Goal: Transaction & Acquisition: Purchase product/service

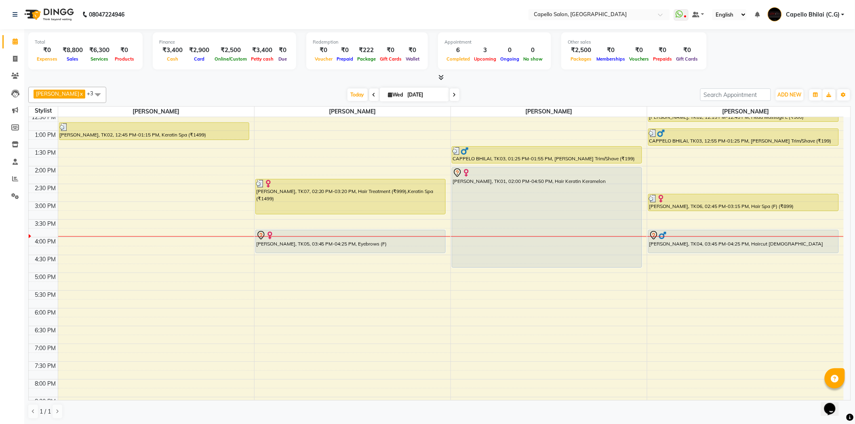
scroll to position [179, 0]
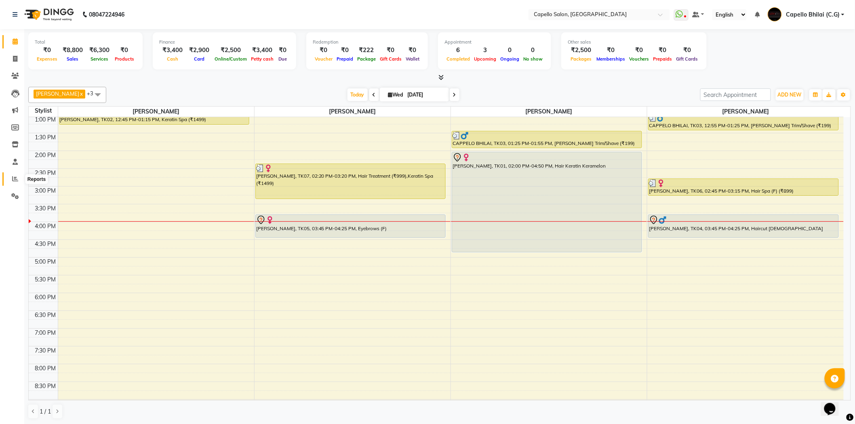
click at [14, 177] on icon at bounding box center [15, 179] width 6 height 6
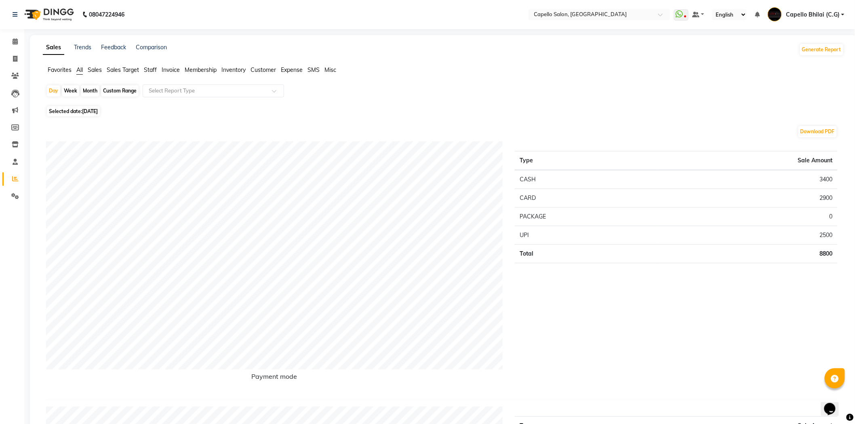
click at [151, 71] on span "Staff" at bounding box center [150, 69] width 13 height 7
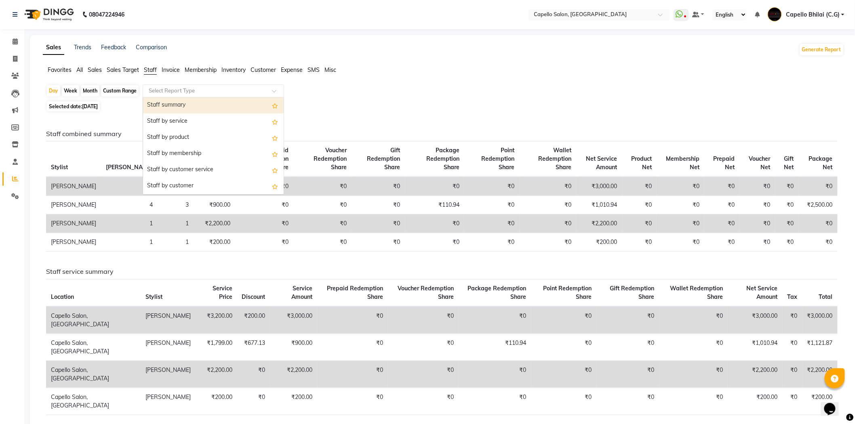
click at [160, 93] on input "text" at bounding box center [205, 91] width 116 height 8
click at [164, 123] on div "Staff by service" at bounding box center [213, 122] width 141 height 16
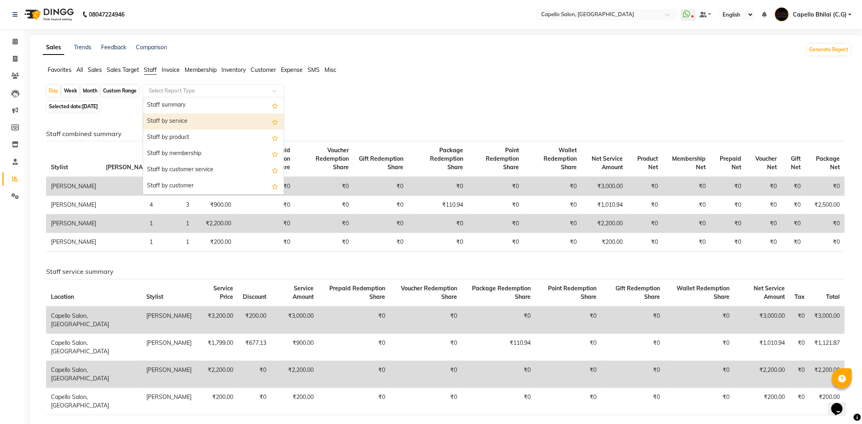
select select "full_report"
select select "csv"
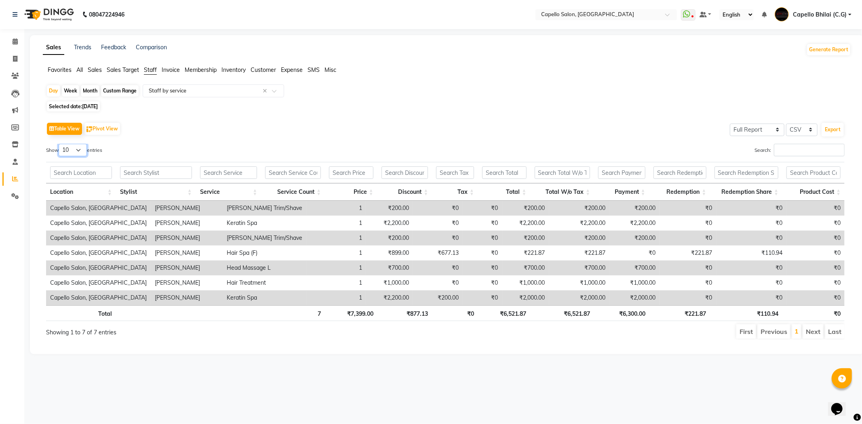
click at [81, 151] on select "10 25 50 100" at bounding box center [73, 150] width 28 height 13
select select "100"
click at [60, 144] on select "10 25 50 100" at bounding box center [73, 150] width 28 height 13
click at [16, 41] on icon at bounding box center [15, 41] width 5 height 6
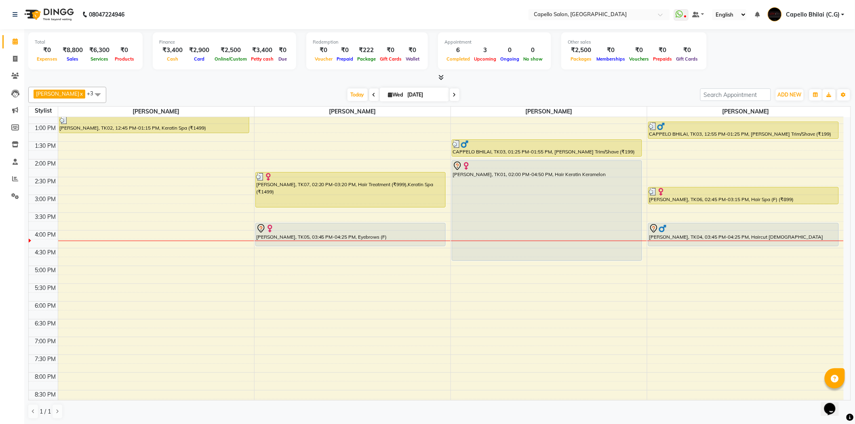
scroll to position [216, 0]
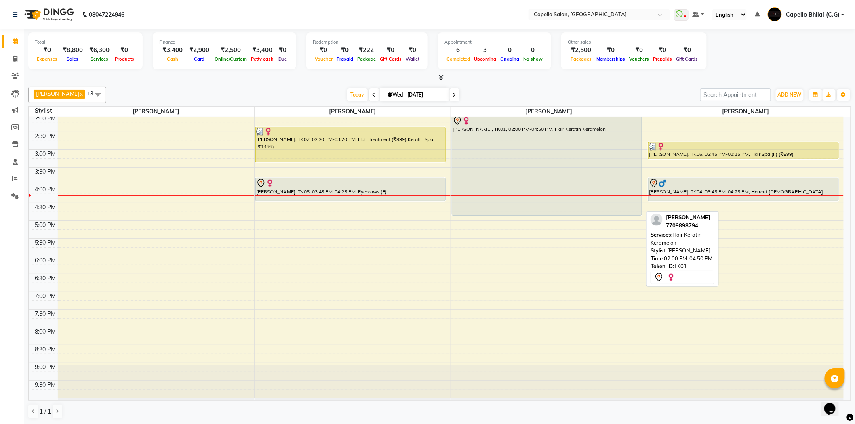
click at [549, 166] on div "[PERSON_NAME], TK01, 02:00 PM-04:50 PM, Hair Keratin Keramelon" at bounding box center [547, 166] width 190 height 100
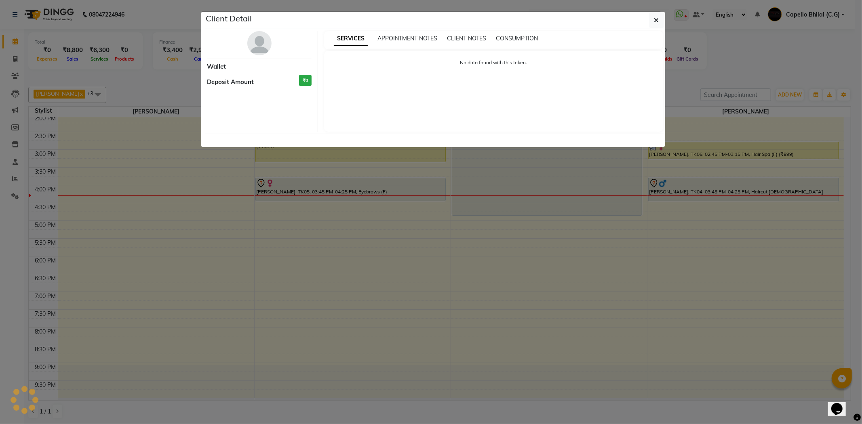
select select "7"
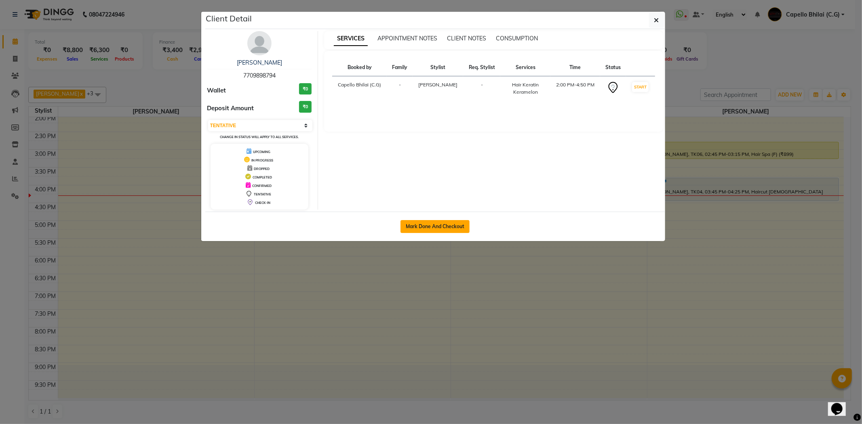
click at [425, 232] on button "Mark Done And Checkout" at bounding box center [435, 226] width 69 height 13
select select "service"
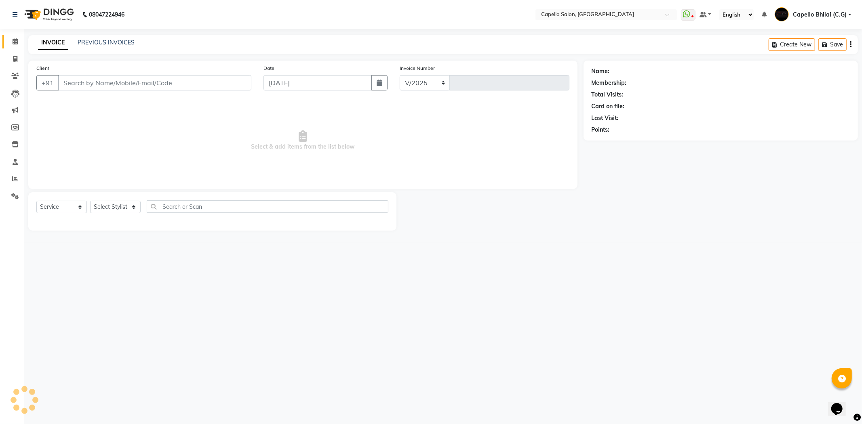
select select "809"
type input "2222"
type input "7709898794"
select select "17882"
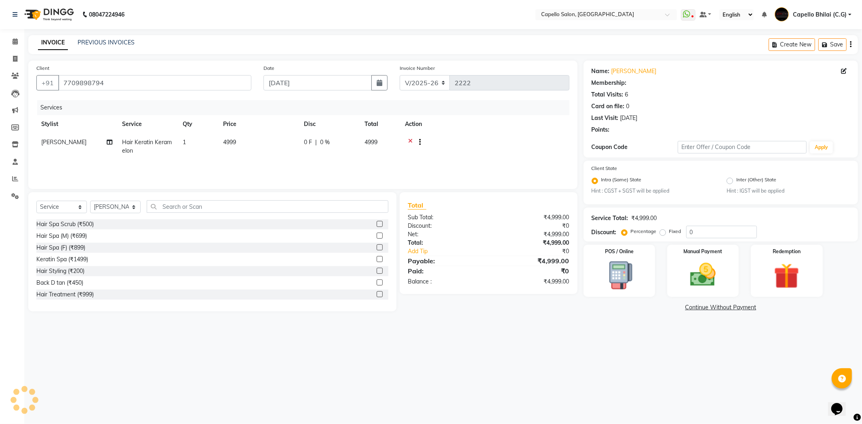
drag, startPoint x: 244, startPoint y: 136, endPoint x: 283, endPoint y: 155, distance: 43.7
click at [247, 138] on td "4999" at bounding box center [258, 146] width 81 height 27
select select "17882"
type input "749.85"
type input "15"
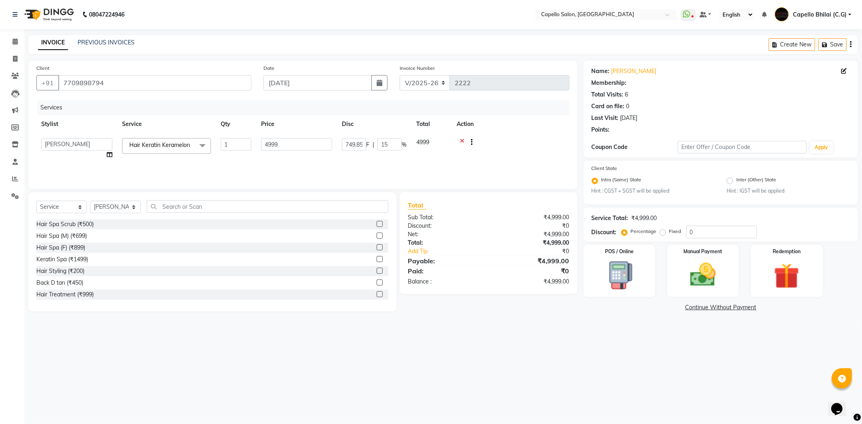
select select "1: Object"
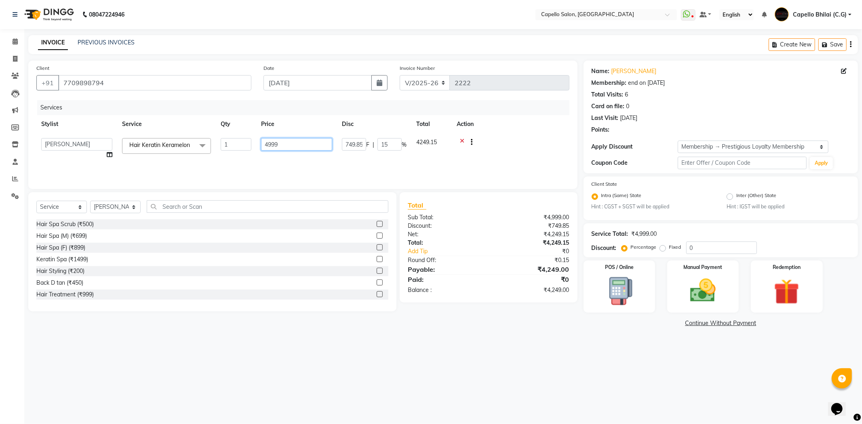
drag, startPoint x: 292, startPoint y: 148, endPoint x: 245, endPoint y: 148, distance: 47.7
click at [245, 148] on tr "ADMIN Anjali Tandia Ashish Kadwe Capello Bhilai (C.G) Nazma Sheikh Nitish Sen P…" at bounding box center [302, 148] width 533 height 31
type input "15"
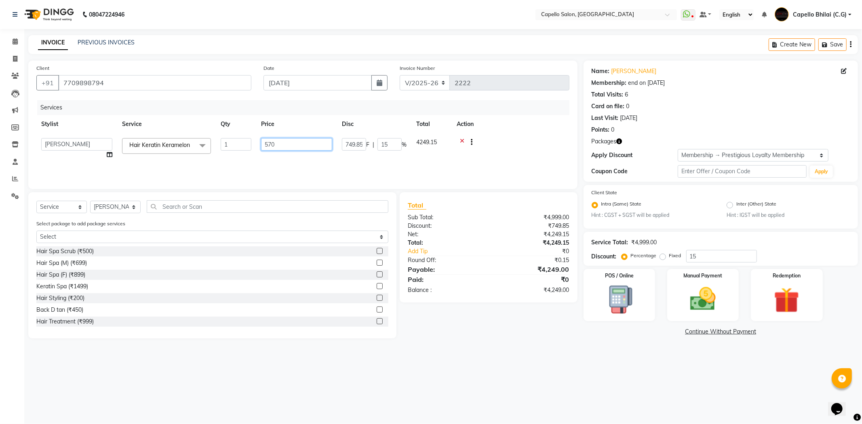
type input "5700"
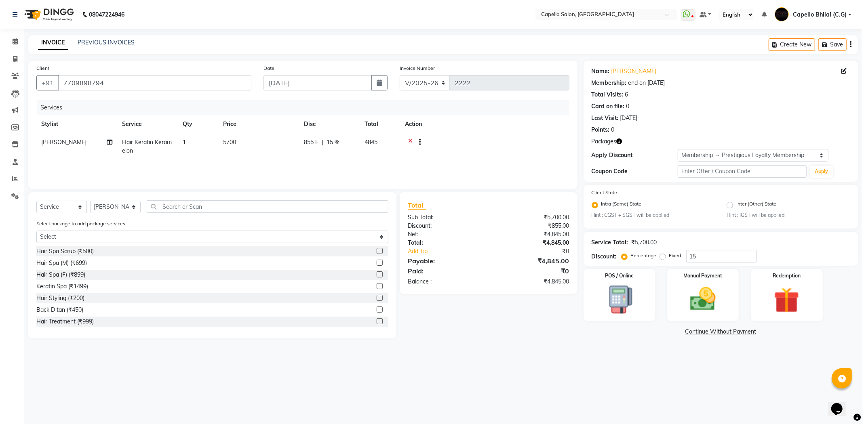
drag, startPoint x: 478, startPoint y: 278, endPoint x: 475, endPoint y: 272, distance: 7.4
click at [479, 279] on div "Total Sub Total: ₹5,700.00 Discount: ₹855.00 Net: ₹4,845.00 Total: ₹4,845.00 Ad…" at bounding box center [489, 243] width 162 height 86
click at [313, 143] on span "855 F" at bounding box center [311, 142] width 15 height 8
select select "17882"
drag, startPoint x: 357, startPoint y: 144, endPoint x: 340, endPoint y: 147, distance: 17.1
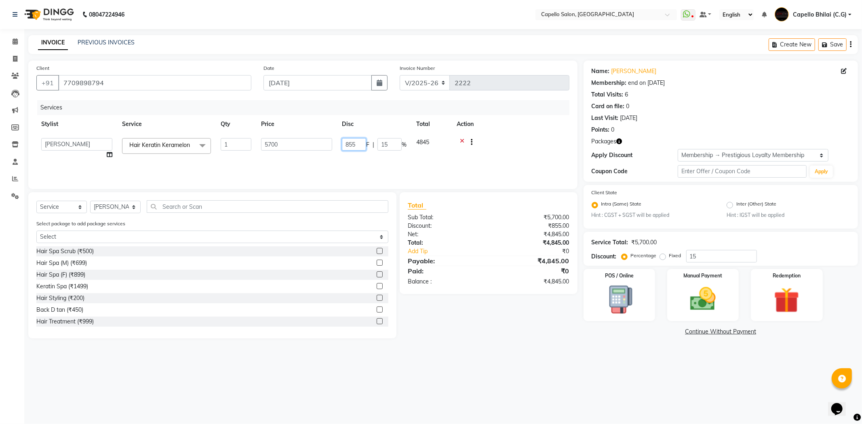
click at [340, 147] on td "855 F | 15 %" at bounding box center [374, 148] width 74 height 31
type input "200"
click at [505, 312] on div "Total Sub Total: ₹5,700.00 Discount: ₹855.00 Net: ₹4,845.00 Total: ₹4,845.00 Ad…" at bounding box center [489, 265] width 187 height 146
click at [244, 144] on td "5700" at bounding box center [258, 146] width 81 height 27
select select "17882"
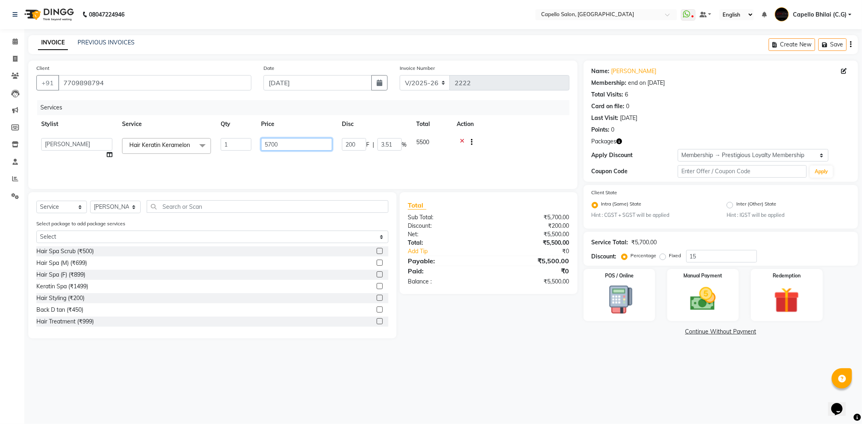
drag, startPoint x: 292, startPoint y: 147, endPoint x: 267, endPoint y: 146, distance: 25.1
click at [267, 146] on input "5700" at bounding box center [296, 144] width 71 height 13
type input "5500"
click at [487, 314] on div "Total Sub Total: ₹5,500.00 Discount: ₹200.00 Net: ₹5,300.00 Total: ₹5,300.00 Ad…" at bounding box center [489, 265] width 187 height 146
click at [317, 143] on span "200 F" at bounding box center [311, 142] width 15 height 8
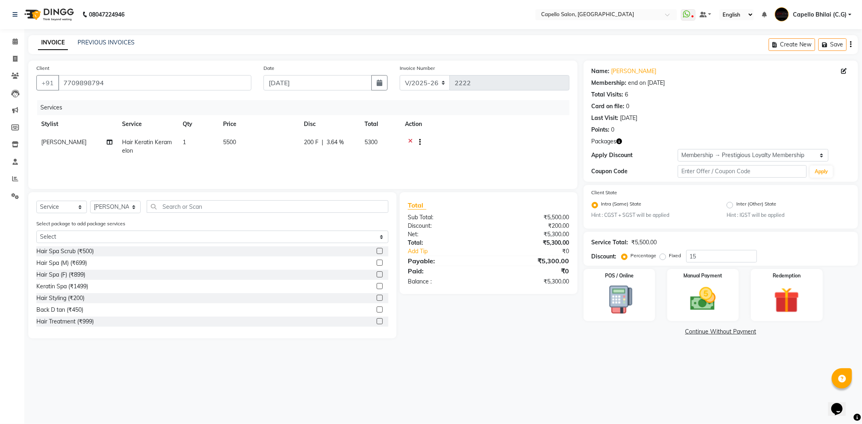
select select "17882"
drag, startPoint x: 355, startPoint y: 146, endPoint x: 336, endPoint y: 145, distance: 18.6
click at [336, 145] on tr "ADMIN Anjali Tandia Ashish Kadwe Capello Bhilai (C.G) Nazma Sheikh Nitish Sen P…" at bounding box center [302, 148] width 533 height 31
type input "0"
click at [479, 357] on div "08047224946 Select Location × Capello Salon, Bhilai WhatsApp Status ✕ Status: D…" at bounding box center [431, 212] width 862 height 424
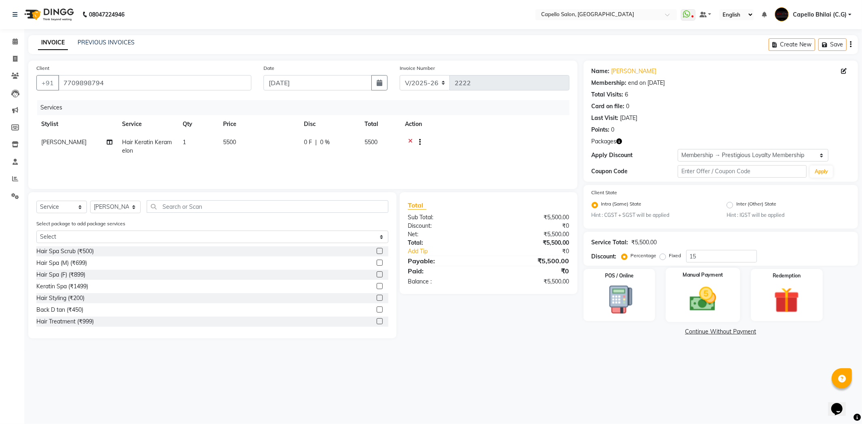
click at [700, 313] on img at bounding box center [702, 299] width 43 height 31
click at [673, 332] on span "UPI" at bounding box center [668, 332] width 13 height 9
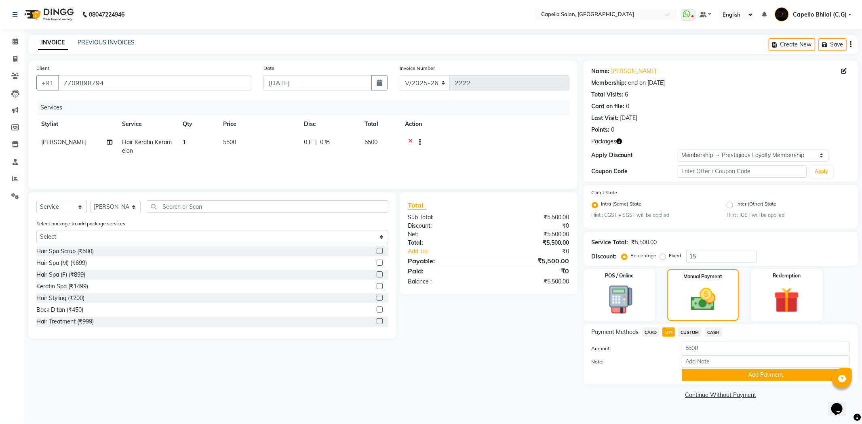
click at [707, 337] on div "CASH" at bounding box center [712, 333] width 21 height 11
click at [718, 334] on span "CASH" at bounding box center [713, 332] width 17 height 9
click at [716, 368] on input "Note:" at bounding box center [766, 362] width 168 height 13
drag, startPoint x: 711, startPoint y: 379, endPoint x: 688, endPoint y: 371, distance: 24.3
click at [711, 379] on button "Add Payment" at bounding box center [766, 375] width 168 height 13
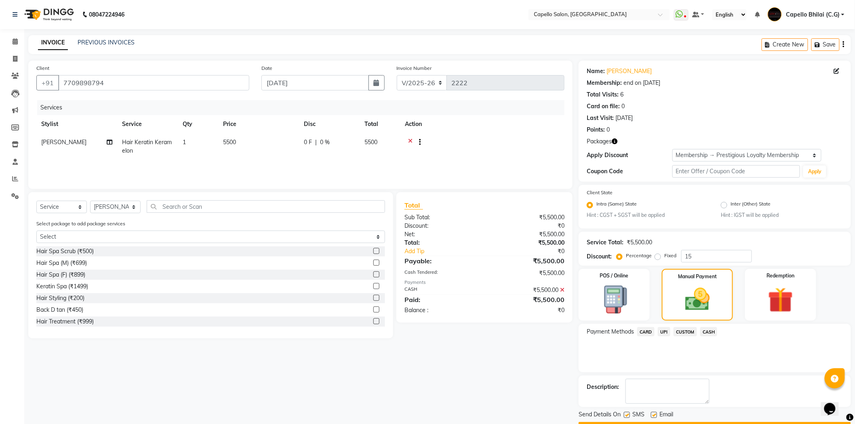
scroll to position [23, 0]
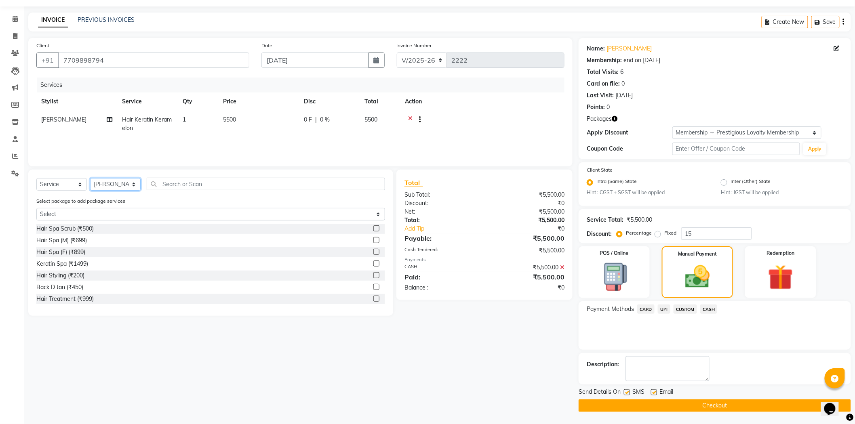
click at [107, 183] on select "Select Stylist ADMIN [PERSON_NAME] [PERSON_NAME] [PERSON_NAME] Bhilai (C.G) [PE…" at bounding box center [115, 184] width 51 height 13
select select "21871"
click at [90, 178] on select "Select Stylist ADMIN [PERSON_NAME] [PERSON_NAME] [PERSON_NAME] Bhilai (C.G) [PE…" at bounding box center [115, 184] width 51 height 13
click at [175, 187] on input "text" at bounding box center [266, 184] width 238 height 13
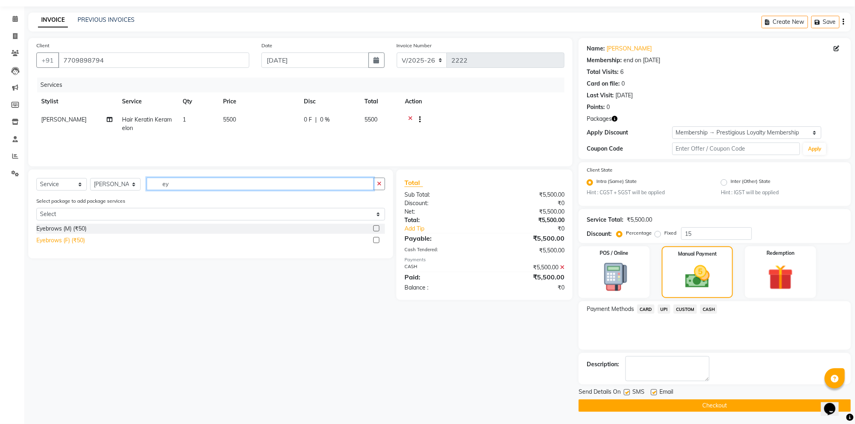
type input "ey"
click at [59, 240] on div "Eyebrows (F) (₹50)" at bounding box center [60, 240] width 49 height 8
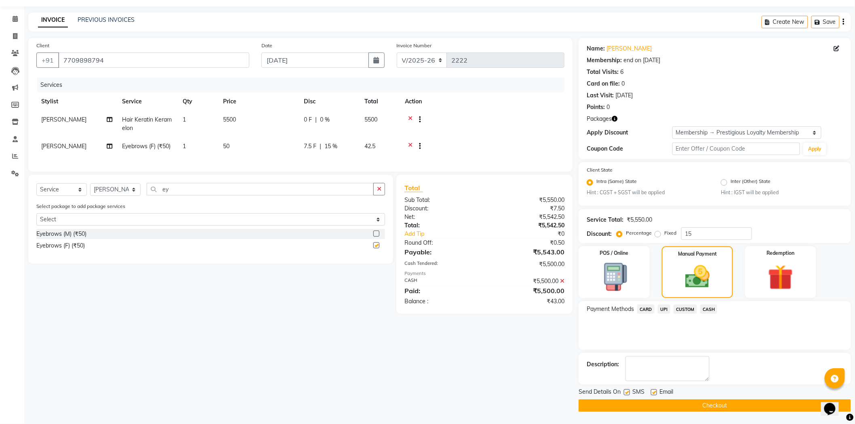
checkbox input "false"
click at [141, 196] on select "Select Stylist ADMIN [PERSON_NAME] [PERSON_NAME] [PERSON_NAME] Bhilai (C.G) [PE…" at bounding box center [115, 189] width 51 height 13
click at [147, 202] on div "Select Service Product Membership Package Voucher Prepaid Gift Card Select Styl…" at bounding box center [210, 192] width 349 height 19
drag, startPoint x: 174, startPoint y: 200, endPoint x: 142, endPoint y: 207, distance: 33.0
click at [142, 202] on div "Select Service Product Membership Package Voucher Prepaid Gift Card Select Styl…" at bounding box center [210, 192] width 349 height 19
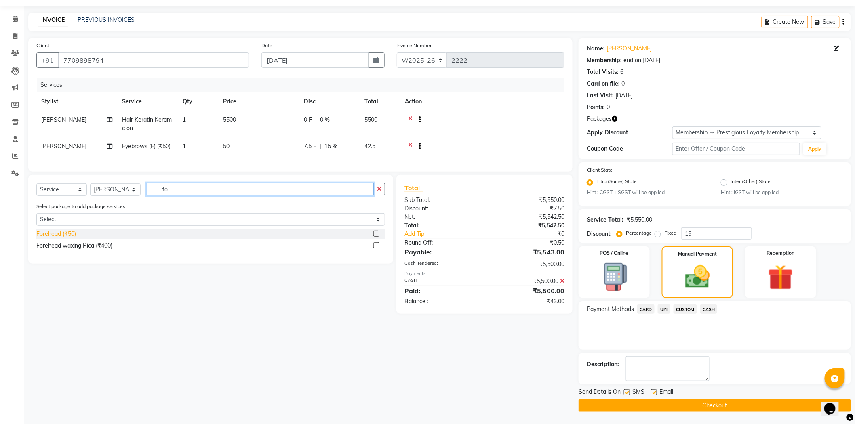
type input "fo"
click at [66, 238] on div "Forehead (₹50)" at bounding box center [56, 234] width 40 height 8
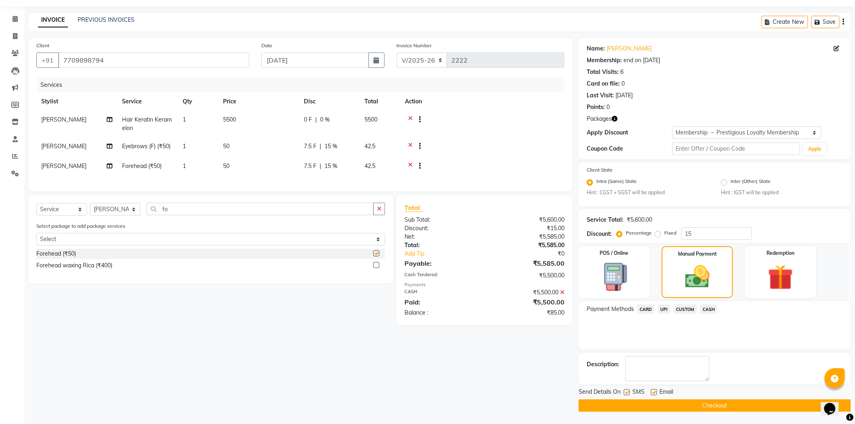
checkbox input "false"
drag, startPoint x: 190, startPoint y: 228, endPoint x: 151, endPoint y: 231, distance: 39.3
click at [151, 222] on div "Select Service Product Membership Package Voucher Prepaid Gift Card Select Styl…" at bounding box center [210, 212] width 349 height 19
type input "upp"
click at [68, 258] on div "Upper Lips (₹50)" at bounding box center [57, 254] width 43 height 8
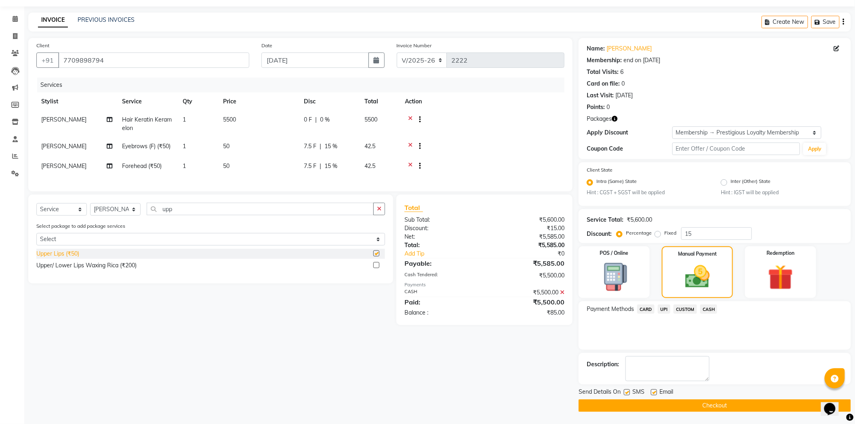
checkbox input "false"
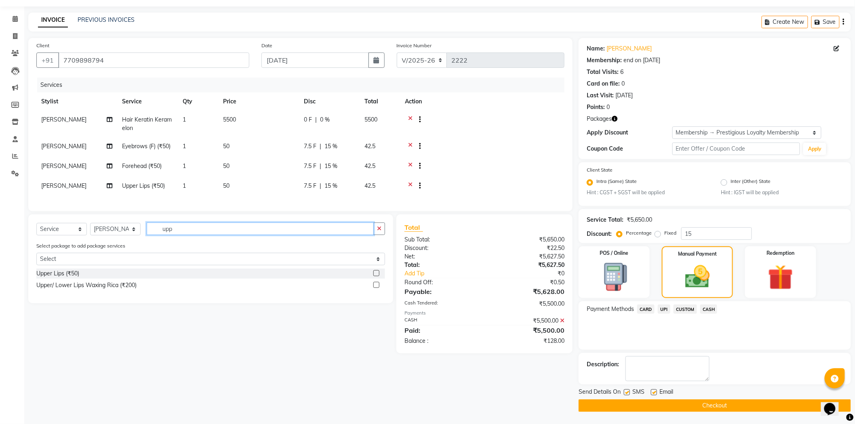
drag, startPoint x: 209, startPoint y: 256, endPoint x: 154, endPoint y: 271, distance: 56.2
click at [154, 271] on div "Select Service Product Membership Package Voucher Prepaid Gift Card Select Styl…" at bounding box center [210, 259] width 365 height 89
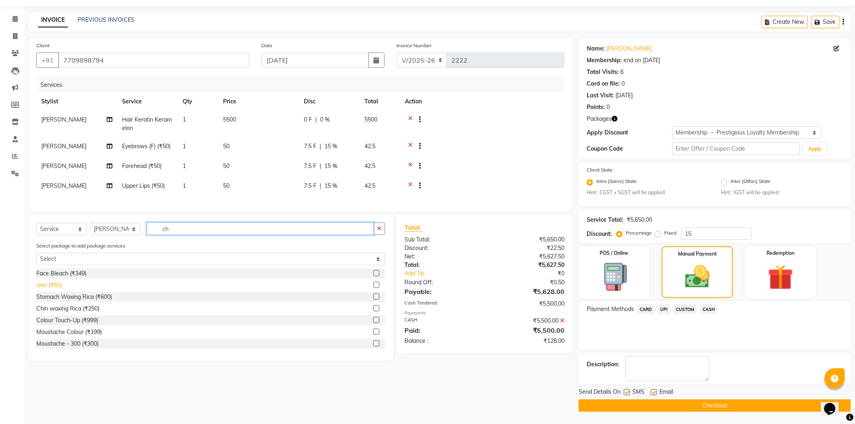
type input "ch"
click at [48, 290] on div "chin (₹50)" at bounding box center [48, 285] width 25 height 8
checkbox input "false"
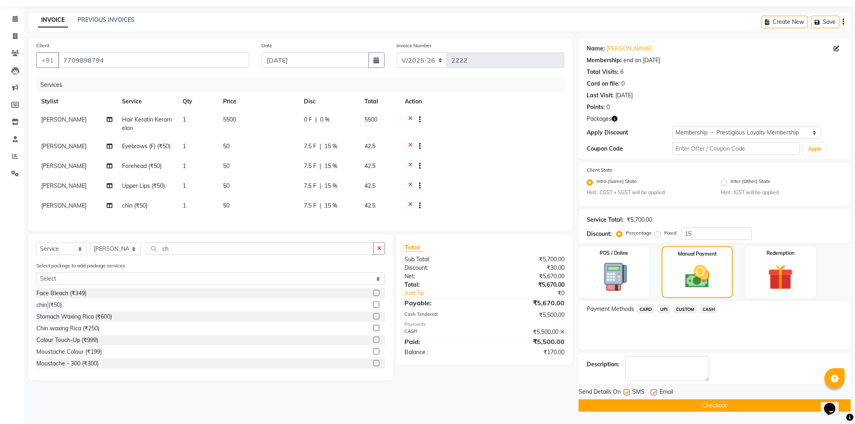
scroll to position [25, 0]
drag, startPoint x: 700, startPoint y: 234, endPoint x: 662, endPoint y: 242, distance: 38.7
click at [663, 242] on div "Name: Komal Meshram Membership: end on 02-12-2026 Total Visits: 6 Card on file:…" at bounding box center [718, 225] width 278 height 374
type input "0"
click at [464, 298] on link "Add Tip" at bounding box center [449, 293] width 101 height 8
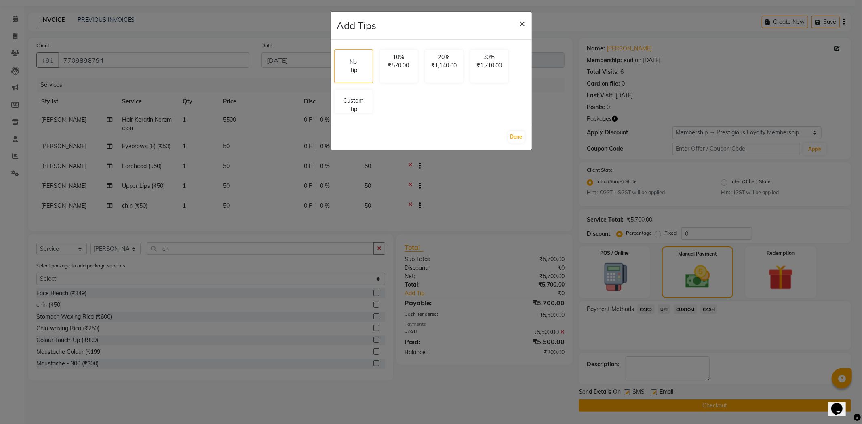
click at [520, 24] on span "×" at bounding box center [523, 23] width 6 height 12
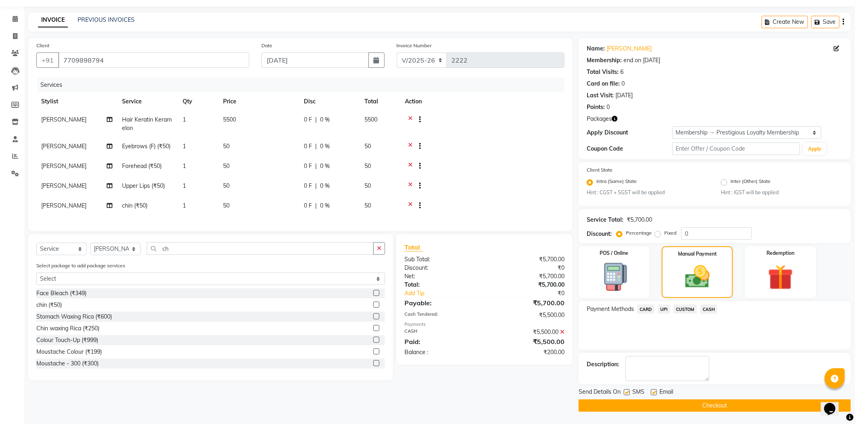
click at [663, 307] on span "UPI" at bounding box center [664, 309] width 13 height 9
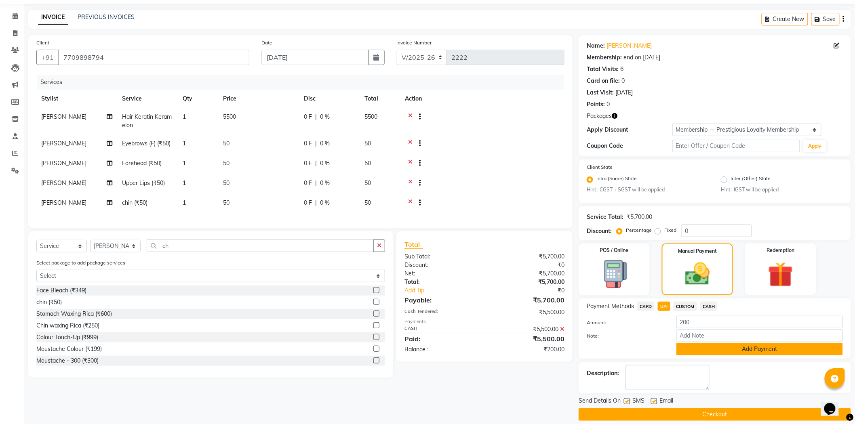
click at [704, 348] on button "Add Payment" at bounding box center [760, 349] width 167 height 13
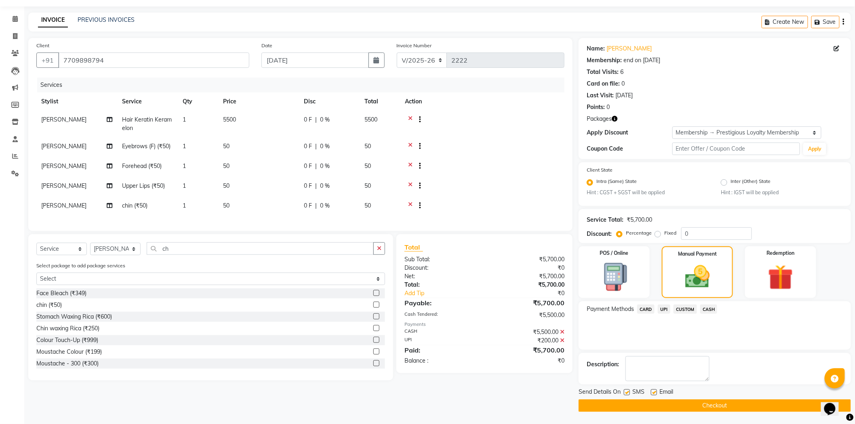
click at [604, 400] on button "Checkout" at bounding box center [715, 406] width 272 height 13
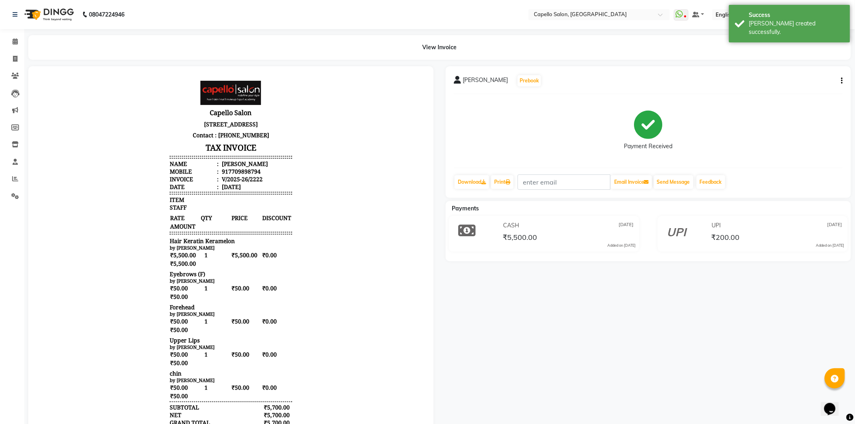
click at [685, 192] on div "Komal Meshram Prebook Payment Received Download Print Email Invoice Send Messag…" at bounding box center [648, 132] width 405 height 132
click at [681, 177] on button "Send Message" at bounding box center [674, 182] width 40 height 14
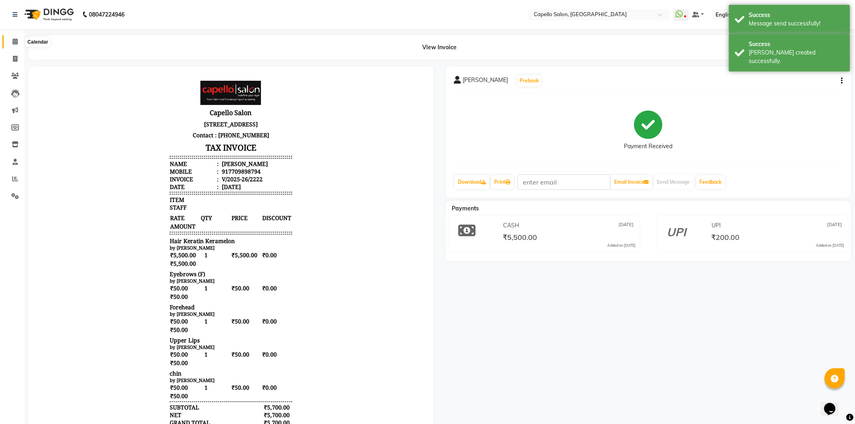
click at [13, 40] on icon at bounding box center [15, 41] width 5 height 6
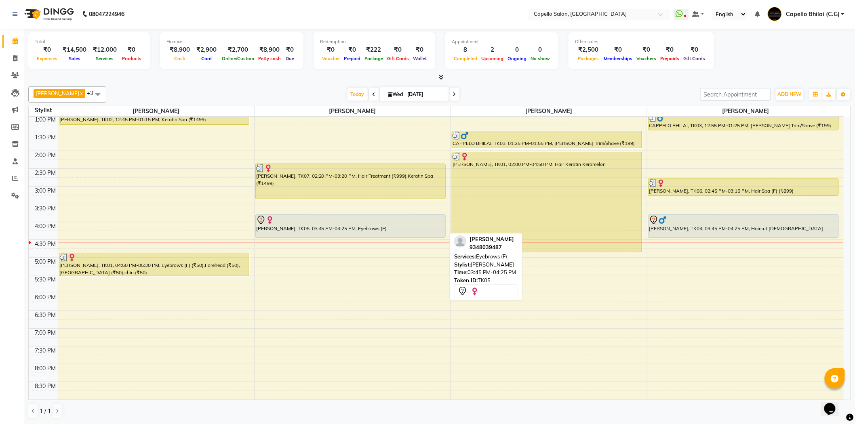
scroll to position [135, 0]
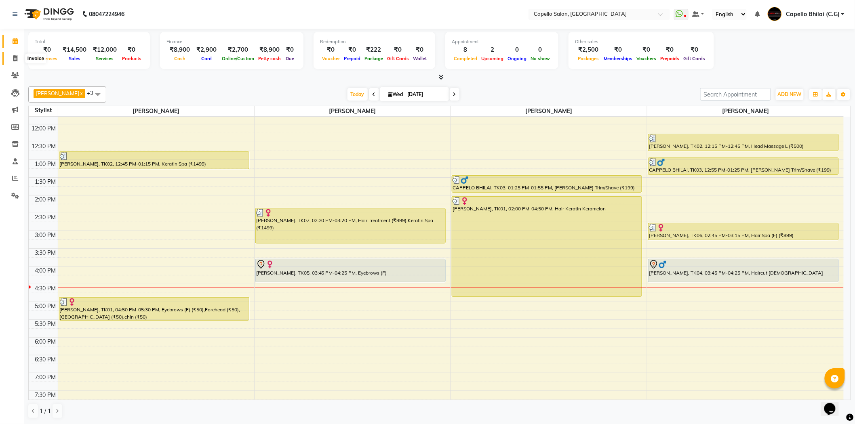
click at [14, 59] on icon at bounding box center [15, 58] width 4 height 6
select select "809"
select select "service"
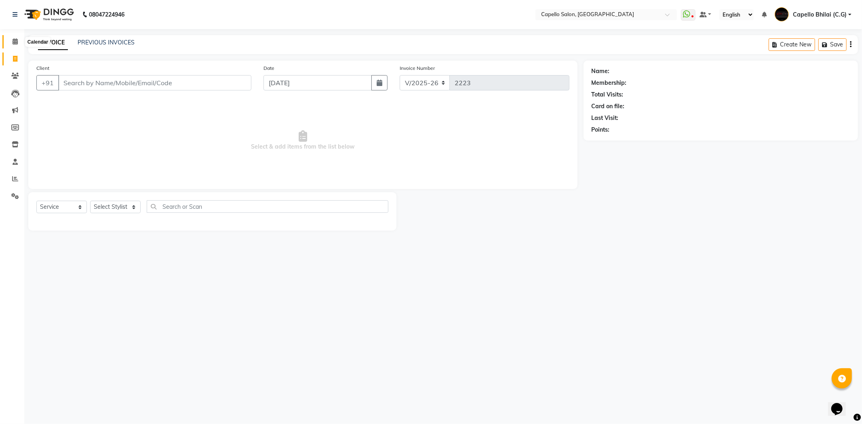
click at [15, 40] on icon at bounding box center [15, 41] width 5 height 6
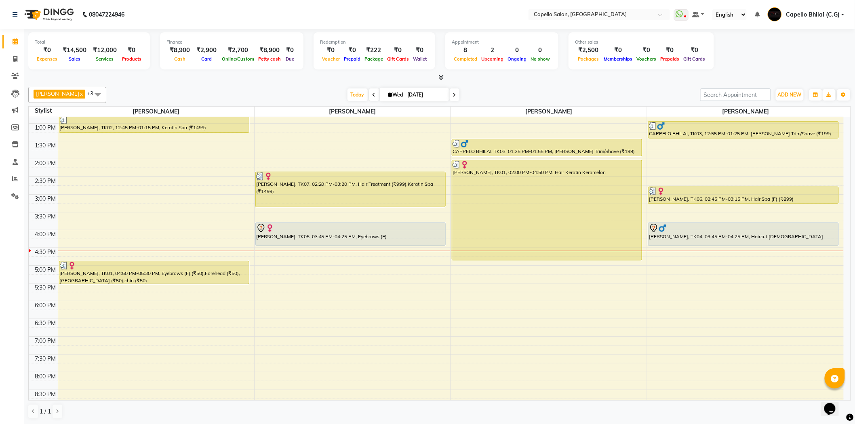
scroll to position [179, 0]
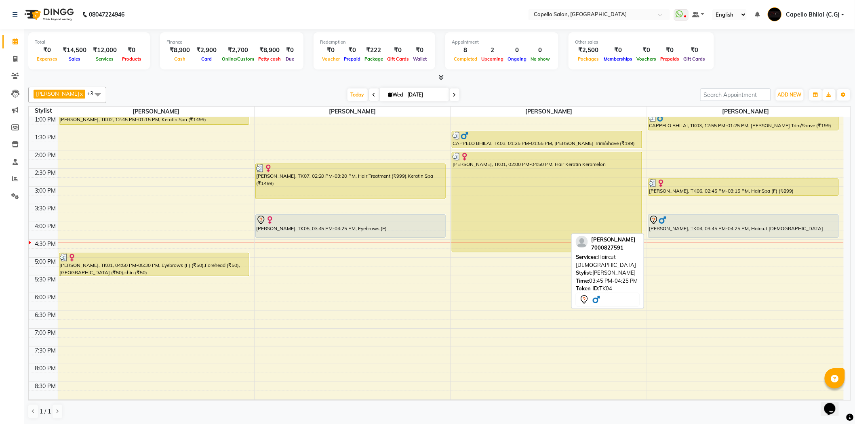
click at [724, 228] on div "[PERSON_NAME], TK04, 03:45 PM-04:25 PM, Haircut [DEMOGRAPHIC_DATA]" at bounding box center [744, 226] width 190 height 23
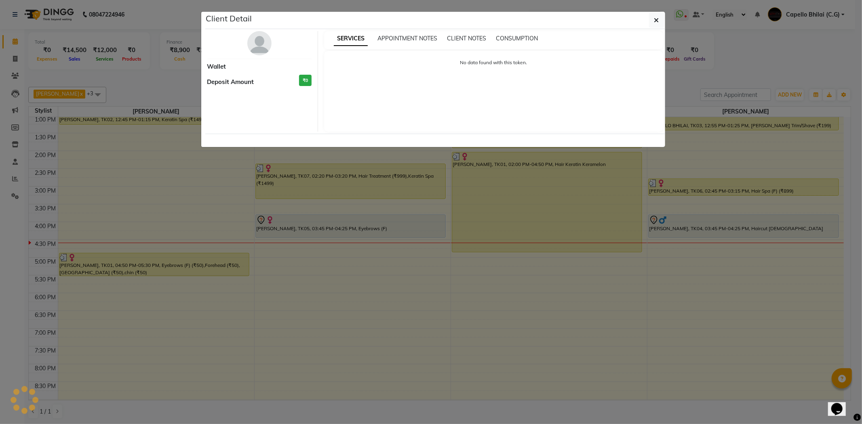
select select "7"
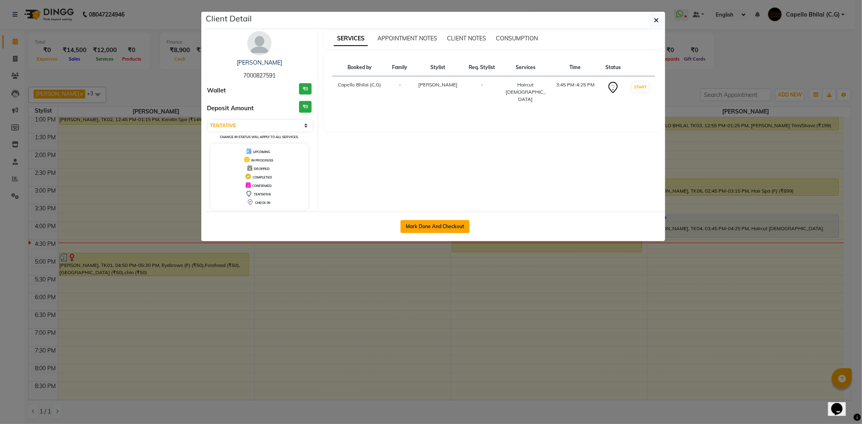
click at [445, 226] on button "Mark Done And Checkout" at bounding box center [435, 226] width 69 height 13
select select "service"
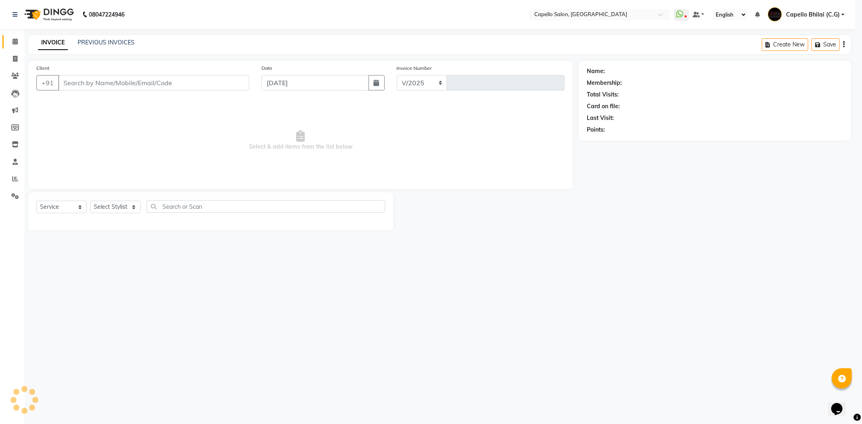
select select "809"
type input "2223"
type input "7000827591"
select select "60545"
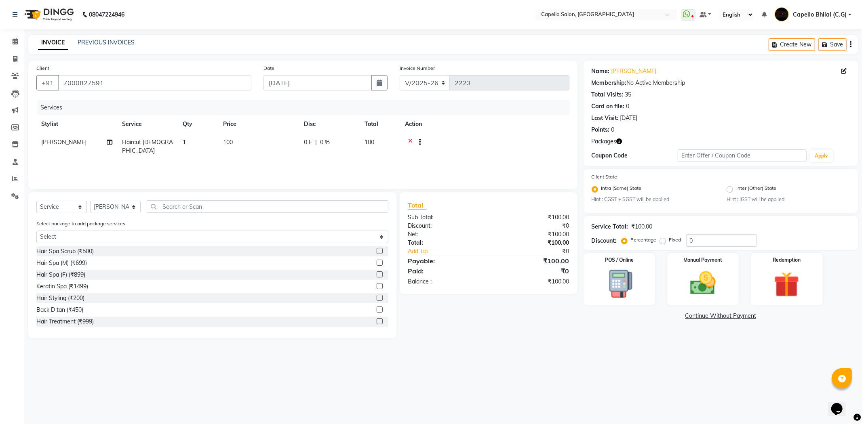
click at [235, 148] on td "100" at bounding box center [258, 146] width 81 height 27
select select "60545"
drag, startPoint x: 286, startPoint y: 141, endPoint x: 232, endPoint y: 150, distance: 54.8
click at [232, 150] on tr "ADMIN Anjali Tandia Ashish Kadwe Capello Bhilai (C.G) Nazma Sheikh Nitish Sen P…" at bounding box center [302, 150] width 533 height 34
type input "200"
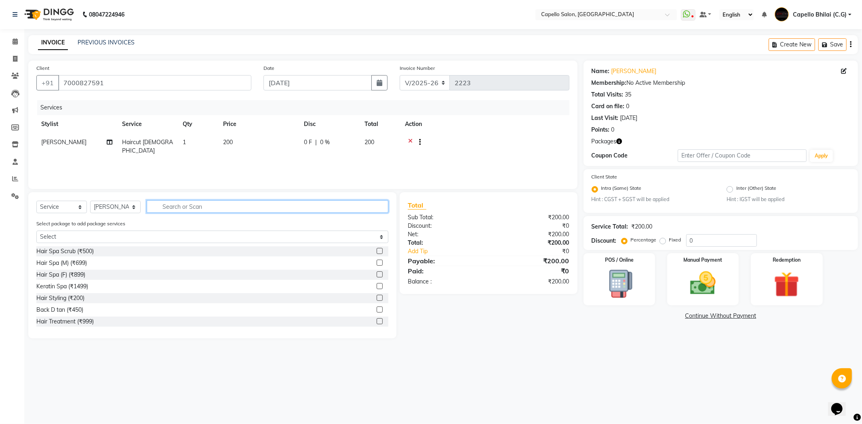
click at [194, 201] on input "text" at bounding box center [268, 206] width 242 height 13
type input "cut"
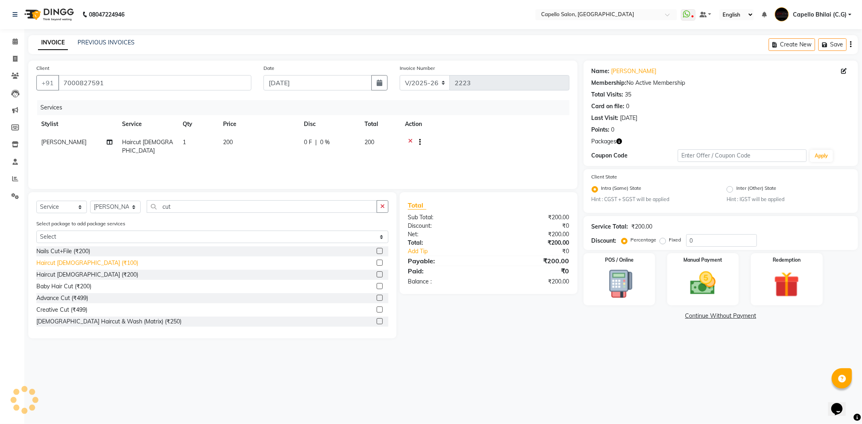
click at [70, 262] on div "Haircut [DEMOGRAPHIC_DATA] (₹100)" at bounding box center [87, 263] width 102 height 8
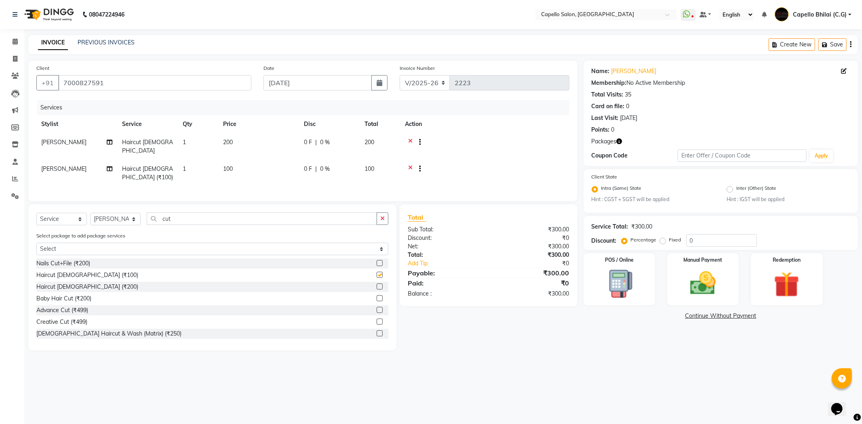
checkbox input "false"
click at [248, 163] on td "100" at bounding box center [258, 173] width 81 height 27
select select "60545"
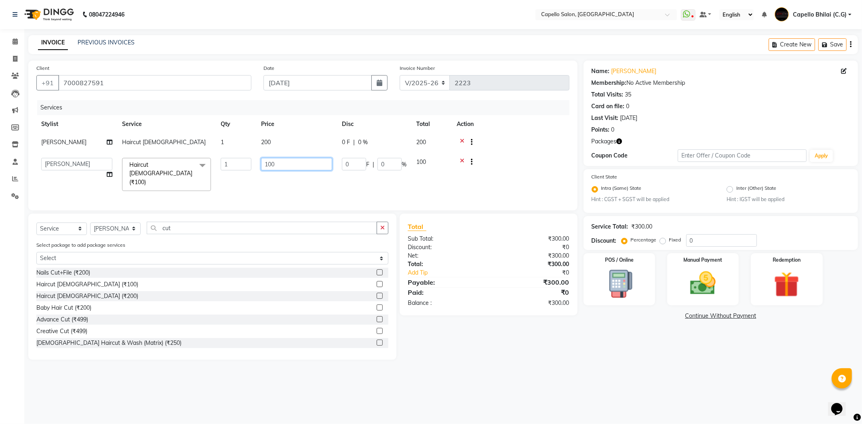
drag, startPoint x: 285, startPoint y: 159, endPoint x: 232, endPoint y: 170, distance: 54.1
click at [232, 170] on tr "ADMIN Anjali Tandia Ashish Kadwe Capello Bhilai (C.G) Nazma Sheikh Nitish Sen P…" at bounding box center [302, 174] width 533 height 43
type input "200"
click at [511, 324] on div "Total Sub Total: ₹300.00 Discount: ₹0 Net: ₹300.00 Total: ₹300.00 Add Tip ₹0 Pa…" at bounding box center [489, 287] width 187 height 146
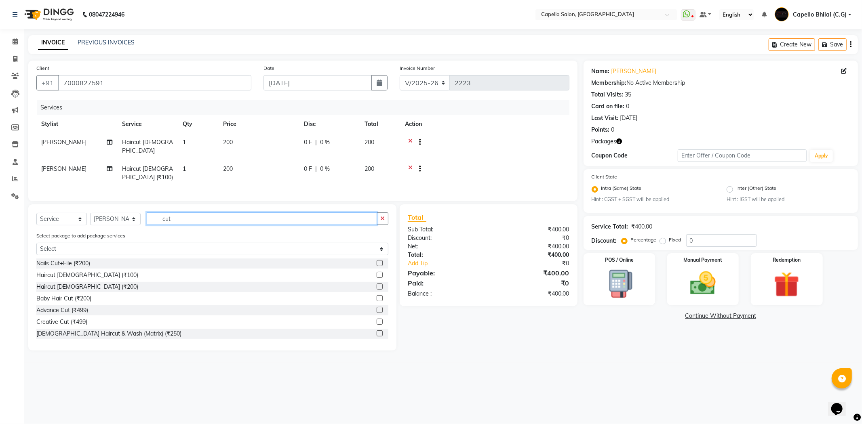
drag, startPoint x: 221, startPoint y: 220, endPoint x: 169, endPoint y: 222, distance: 52.6
click at [169, 222] on input "cut" at bounding box center [262, 219] width 230 height 13
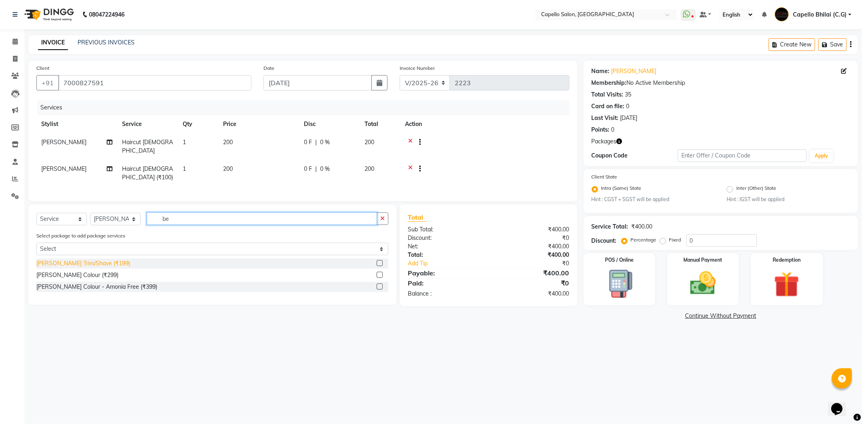
type input "be"
click at [94, 264] on div "Beard Trim/Shave (₹199)" at bounding box center [83, 263] width 94 height 8
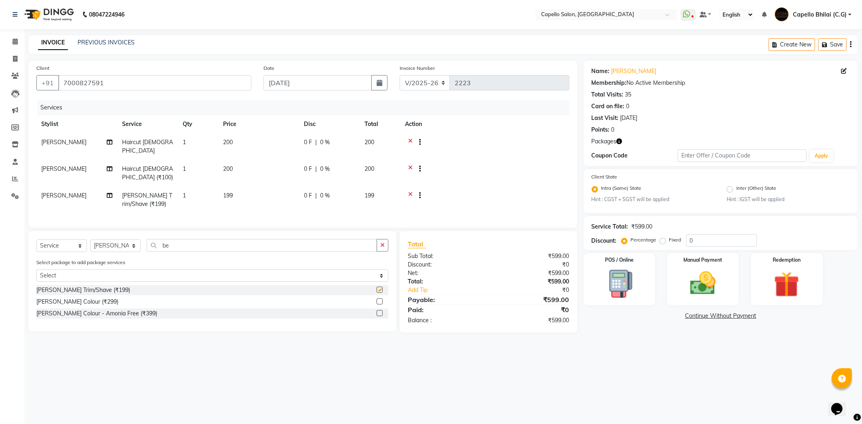
checkbox input "false"
click at [253, 192] on td "199" at bounding box center [258, 200] width 81 height 27
select select "60545"
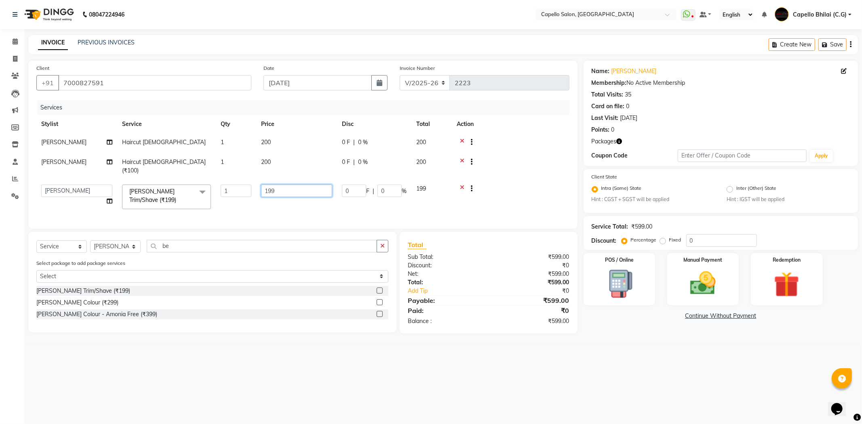
drag, startPoint x: 285, startPoint y: 183, endPoint x: 213, endPoint y: 187, distance: 71.7
click at [213, 187] on tr "ADMIN Anjali Tandia Ashish Kadwe Capello Bhilai (C.G) Nazma Sheikh Nitish Sen P…" at bounding box center [302, 197] width 533 height 34
type input "200"
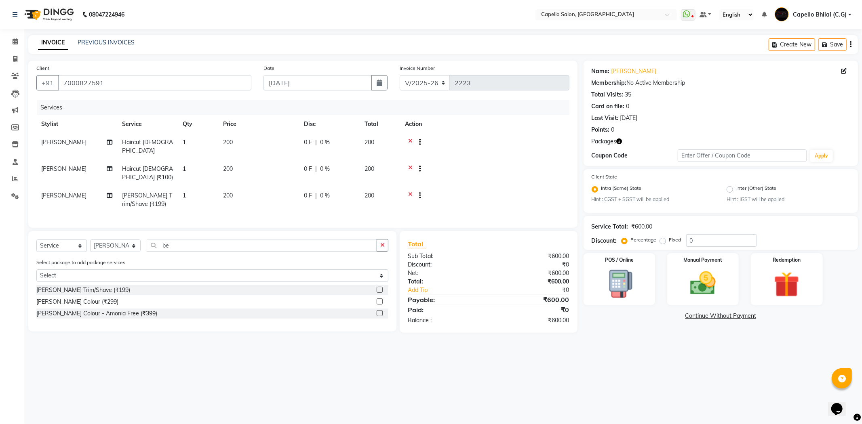
drag, startPoint x: 492, startPoint y: 352, endPoint x: 487, endPoint y: 349, distance: 6.1
click at [491, 352] on div "08047224946 Select Location × Capello Salon, Bhilai WhatsApp Status ✕ Status: D…" at bounding box center [431, 212] width 862 height 424
click at [698, 295] on img at bounding box center [702, 283] width 43 height 31
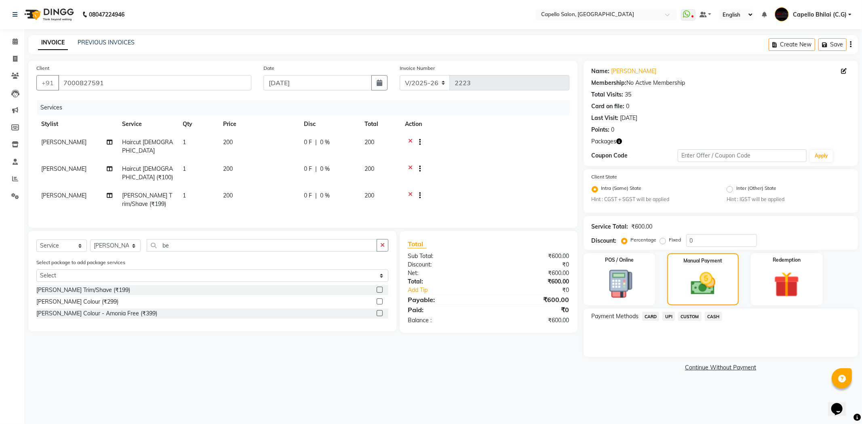
click at [721, 317] on span "CASH" at bounding box center [713, 316] width 17 height 9
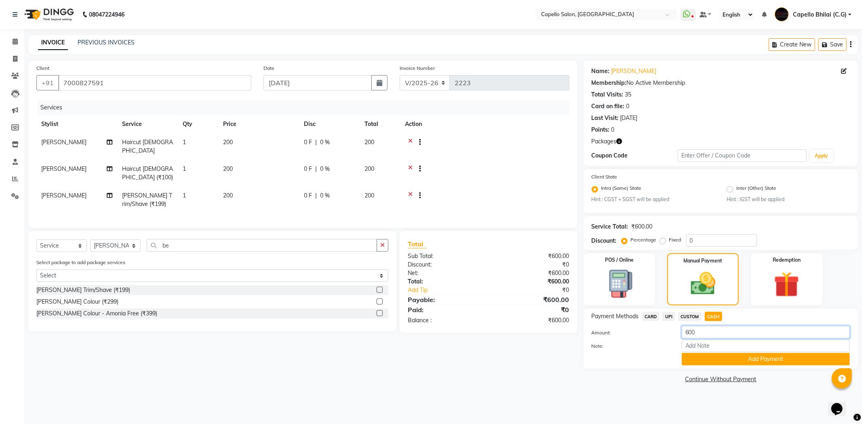
drag, startPoint x: 688, startPoint y: 334, endPoint x: 676, endPoint y: 337, distance: 12.0
click at [676, 337] on div "600" at bounding box center [766, 332] width 180 height 13
type input "200"
click at [706, 363] on button "Add Payment" at bounding box center [766, 359] width 168 height 13
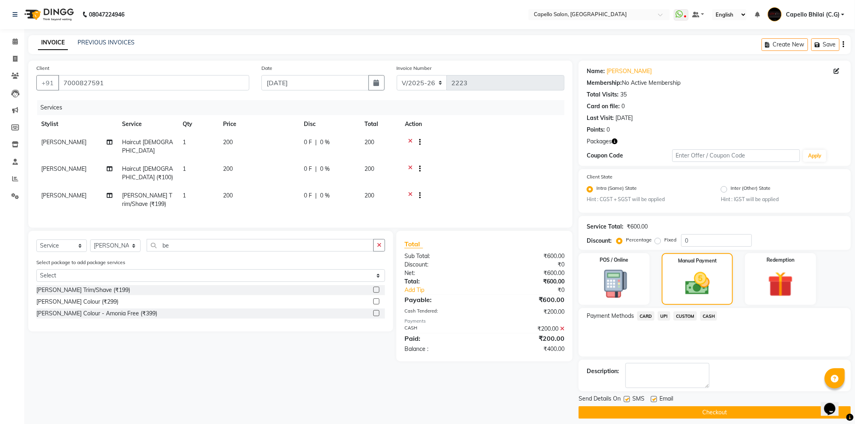
scroll to position [7, 0]
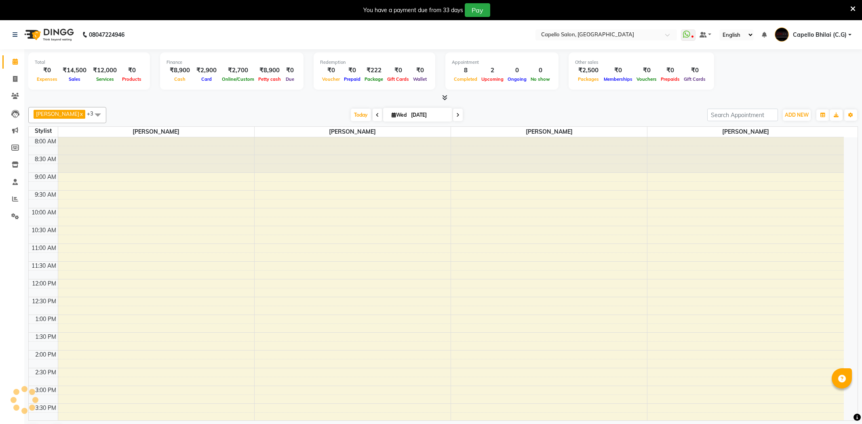
select select "en"
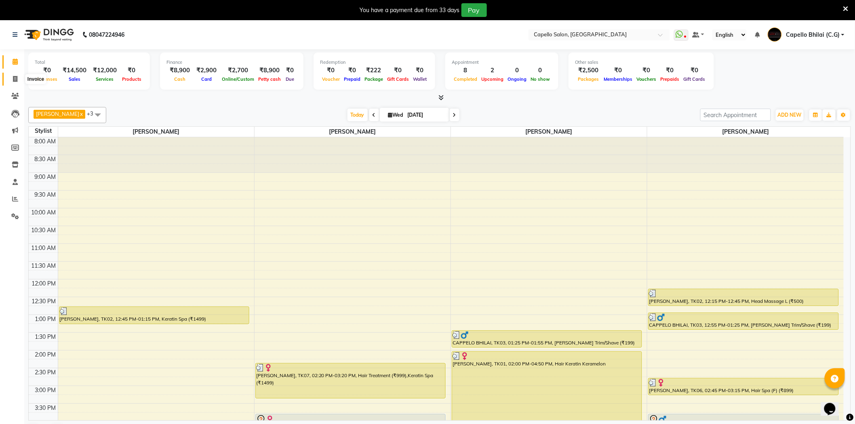
click at [14, 80] on icon at bounding box center [15, 79] width 4 height 6
select select "809"
select select "service"
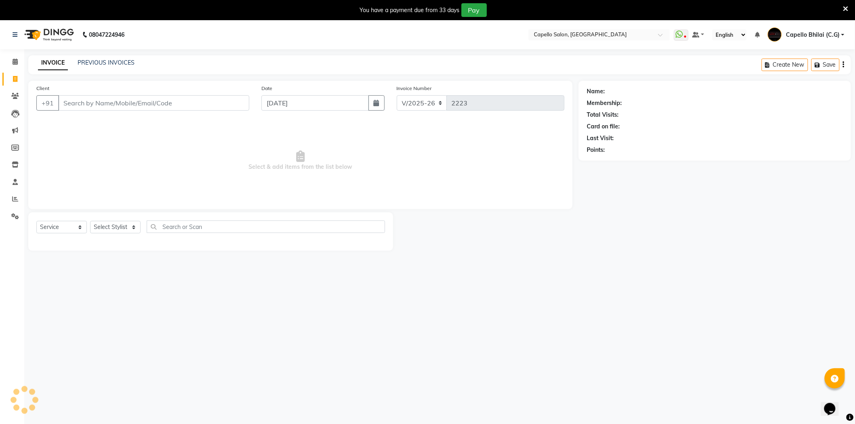
click at [120, 103] on input "Client" at bounding box center [153, 102] width 191 height 15
type input "9575750650"
click at [228, 108] on button "Add Client" at bounding box center [229, 102] width 42 height 15
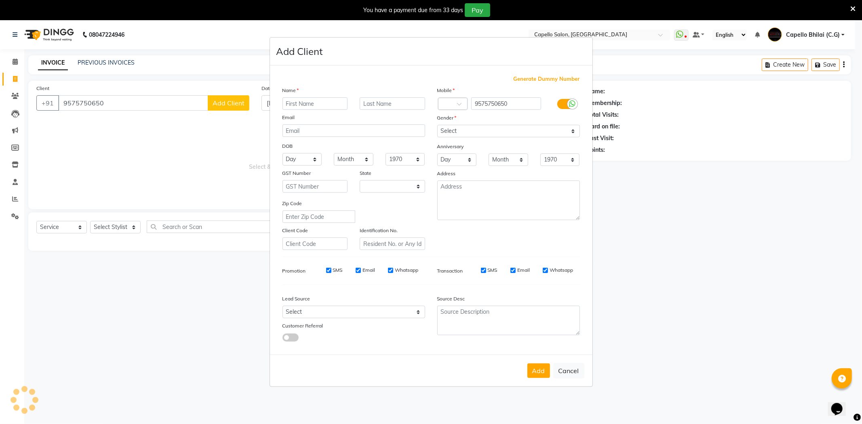
select select "7"
type input "JASPREET"
click at [485, 132] on select "Select [DEMOGRAPHIC_DATA] [DEMOGRAPHIC_DATA] Other Prefer Not To Say" at bounding box center [508, 131] width 143 height 13
select select "female"
click at [437, 125] on select "Select [DEMOGRAPHIC_DATA] [DEMOGRAPHIC_DATA] Other Prefer Not To Say" at bounding box center [508, 131] width 143 height 13
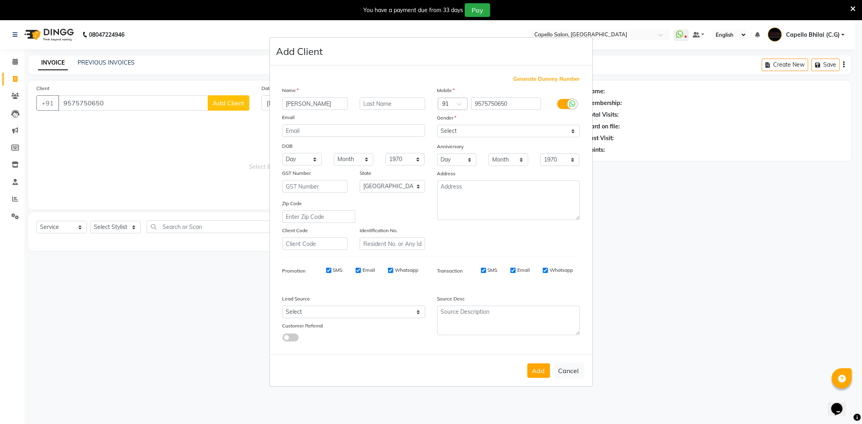
click at [534, 368] on button "Add" at bounding box center [538, 371] width 23 height 15
select select
select select "null"
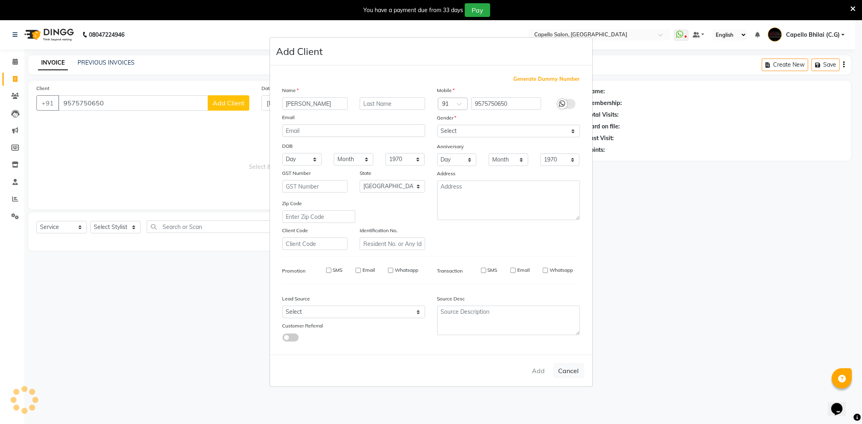
select select
checkbox input "false"
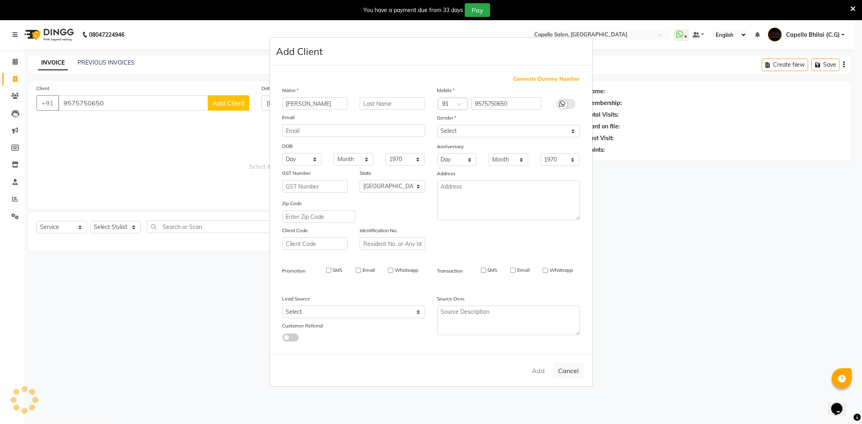
checkbox input "false"
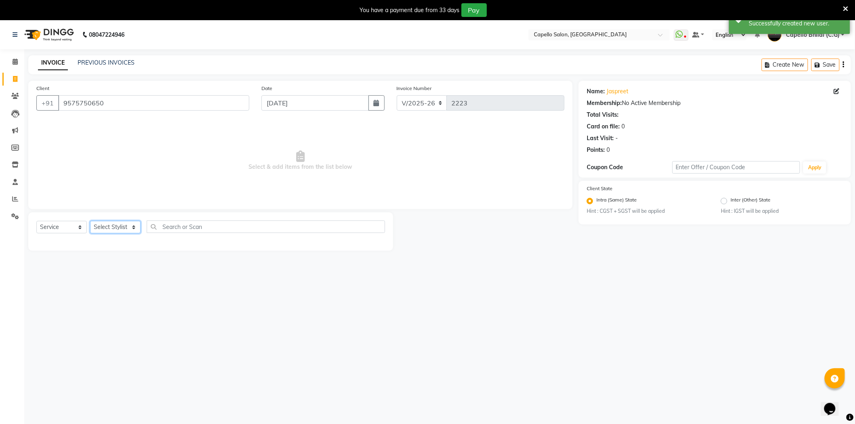
click at [108, 229] on select "Select Stylist ADMIN [PERSON_NAME] [PERSON_NAME] [PERSON_NAME] Bhilai (C.G) [PE…" at bounding box center [115, 227] width 51 height 13
select select "48401"
click at [90, 221] on select "Select Stylist ADMIN [PERSON_NAME] [PERSON_NAME] [PERSON_NAME] Bhilai (C.G) [PE…" at bounding box center [115, 227] width 51 height 13
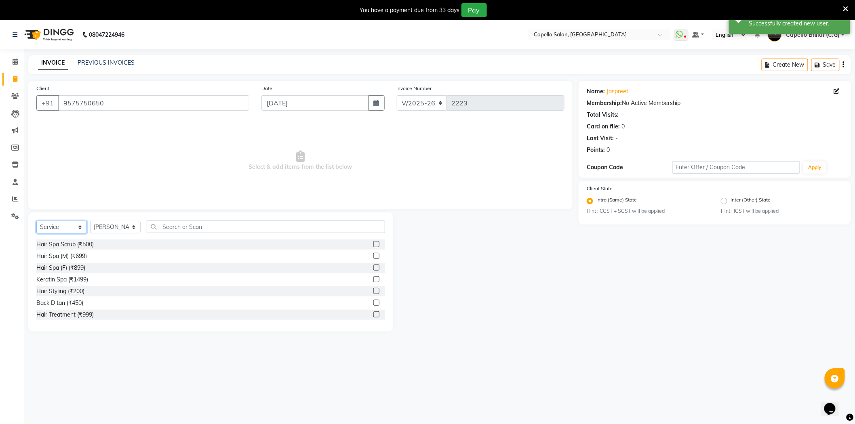
click at [72, 230] on select "Select Service Product Membership Package Voucher Prepaid Gift Card" at bounding box center [61, 227] width 51 height 13
select select "package"
click at [36, 221] on select "Select Service Product Membership Package Voucher Prepaid Gift Card" at bounding box center [61, 227] width 51 height 13
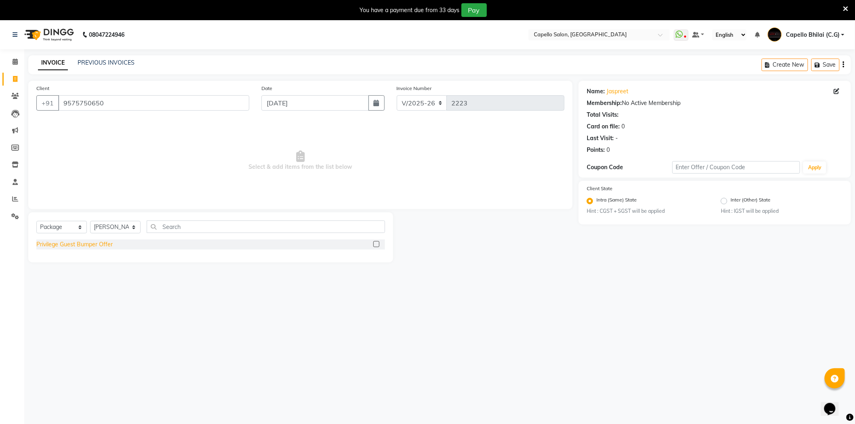
click at [81, 246] on div "Privilege Guest Bumper Offer" at bounding box center [74, 244] width 76 height 8
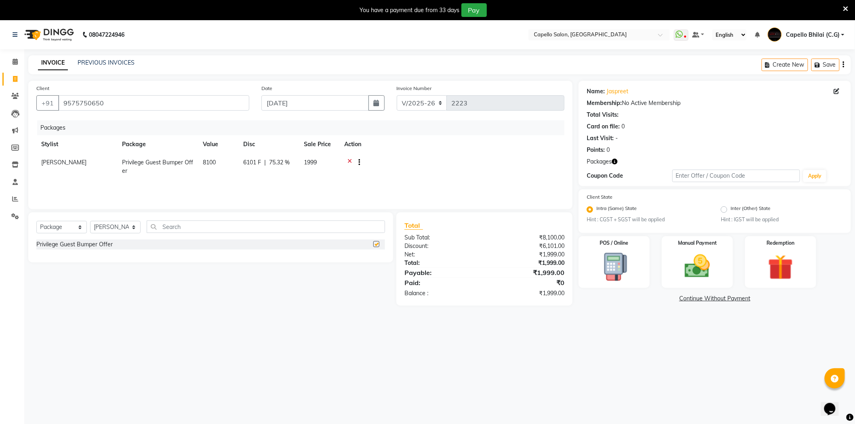
checkbox input "false"
click at [222, 163] on td "8100" at bounding box center [218, 167] width 40 height 27
select select "48401"
drag, startPoint x: 263, startPoint y: 167, endPoint x: 244, endPoint y: 171, distance: 19.8
click at [244, 171] on tr "ADMIN [PERSON_NAME] [PERSON_NAME] [PERSON_NAME] Bhilai (C.G) [PERSON_NAME] [PER…" at bounding box center [300, 171] width 528 height 34
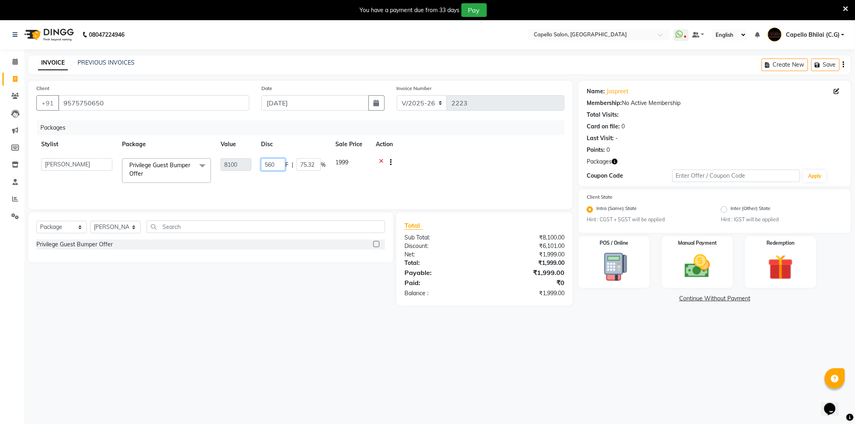
type input "5600"
click at [521, 306] on main "INVOICE PREVIOUS INVOICES Create New Save Client +91 9575750650 Date 03-09-2025…" at bounding box center [439, 186] width 831 height 263
click at [686, 258] on img at bounding box center [697, 266] width 43 height 30
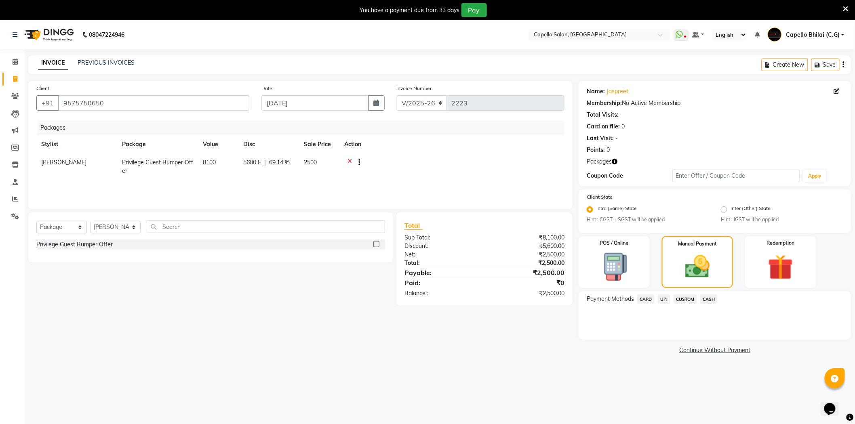
click at [661, 300] on span "UPI" at bounding box center [664, 299] width 13 height 9
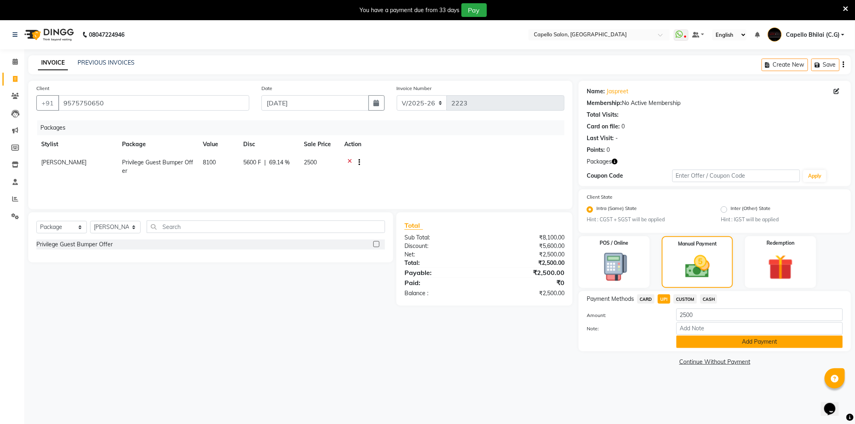
click at [699, 340] on button "Add Payment" at bounding box center [760, 342] width 167 height 13
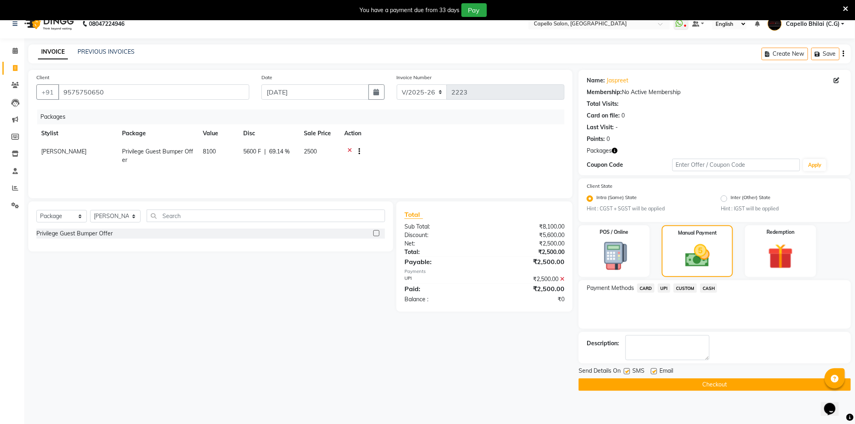
scroll to position [20, 0]
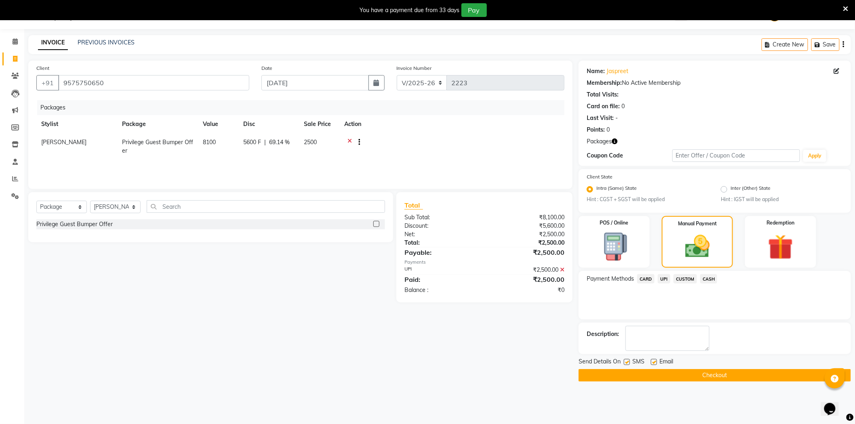
click at [682, 379] on button "Checkout" at bounding box center [715, 375] width 272 height 13
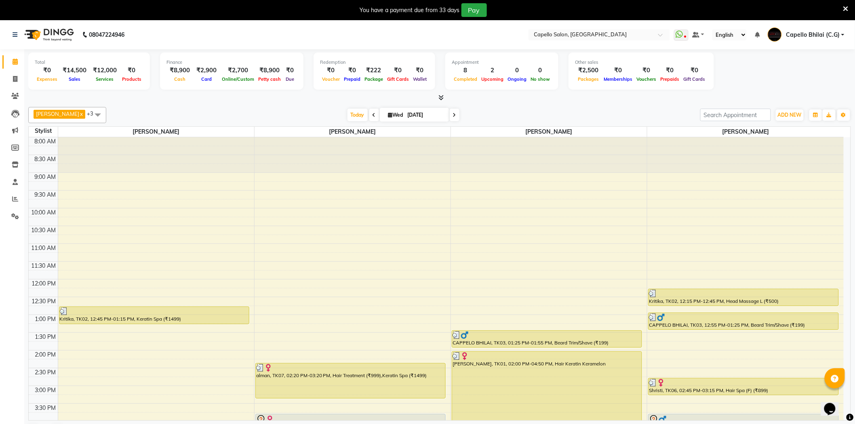
click at [845, 6] on icon at bounding box center [846, 8] width 5 height 7
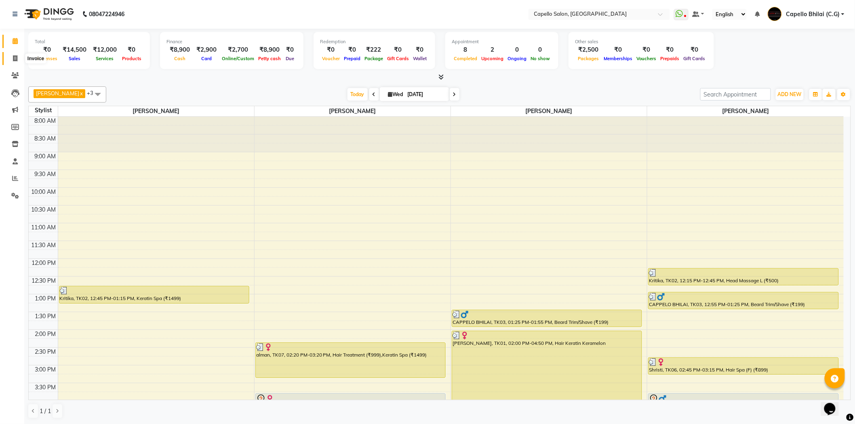
click at [15, 56] on icon at bounding box center [15, 58] width 4 height 6
select select "service"
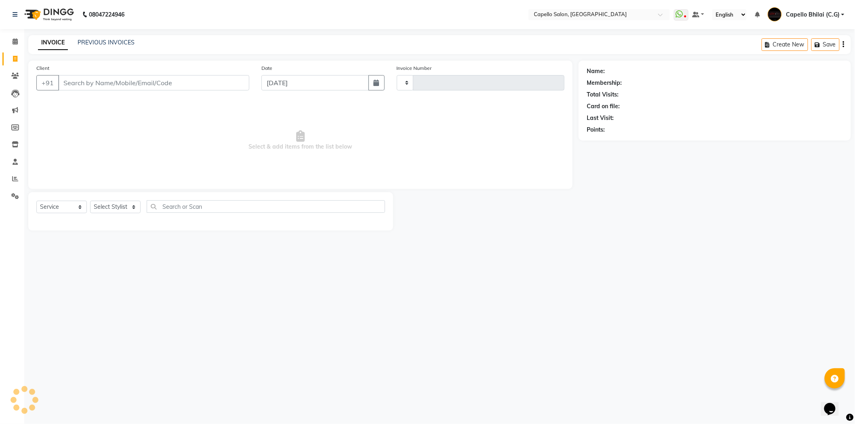
type input "2223"
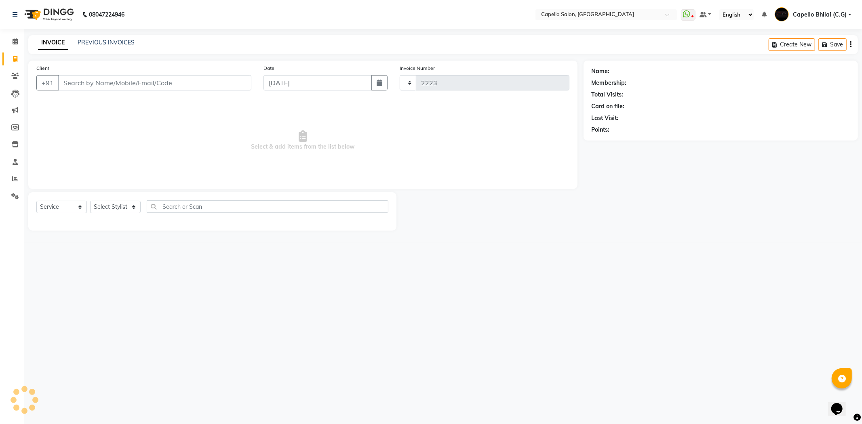
select select "809"
click at [150, 81] on input "Client" at bounding box center [154, 82] width 193 height 15
type input "7024138666"
click at [242, 86] on span "Add Client" at bounding box center [231, 83] width 32 height 8
select select "7"
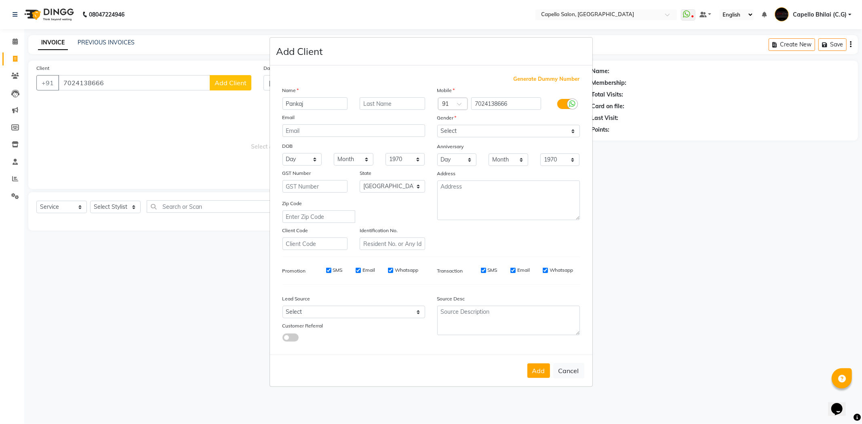
type input "Pankaj"
click at [480, 134] on select "Select [DEMOGRAPHIC_DATA] [DEMOGRAPHIC_DATA] Other Prefer Not To Say" at bounding box center [508, 131] width 143 height 13
select select "[DEMOGRAPHIC_DATA]"
click at [437, 125] on select "Select [DEMOGRAPHIC_DATA] [DEMOGRAPHIC_DATA] Other Prefer Not To Say" at bounding box center [508, 131] width 143 height 13
click at [530, 364] on button "Add" at bounding box center [538, 371] width 23 height 15
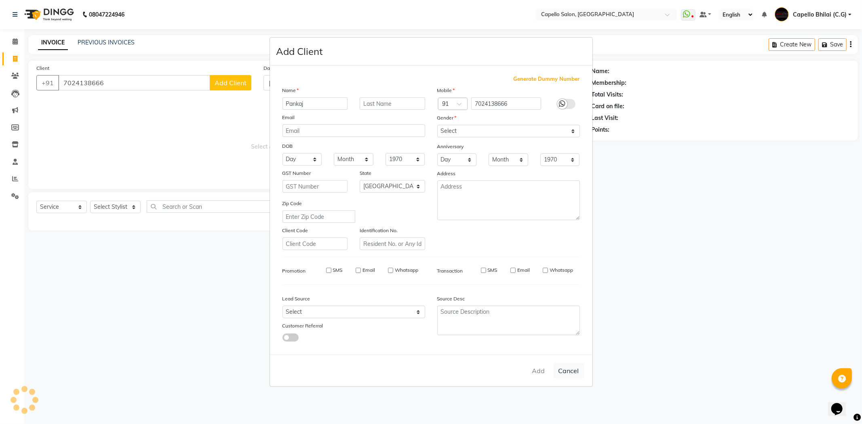
select select
select select "null"
select select
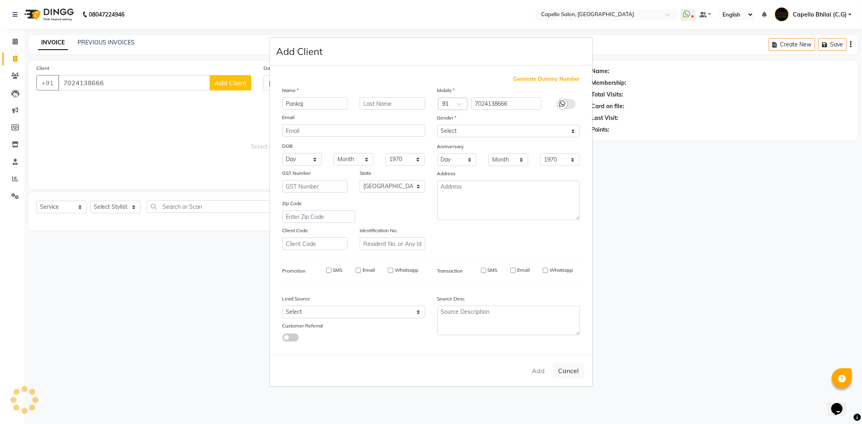
select select
checkbox input "false"
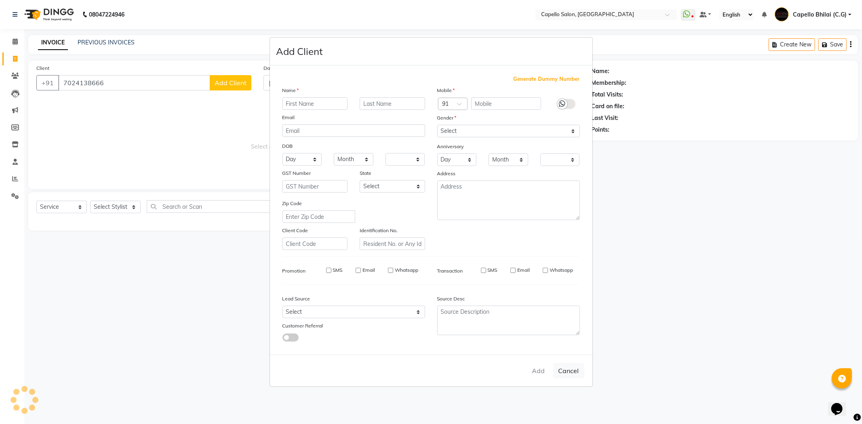
checkbox input "false"
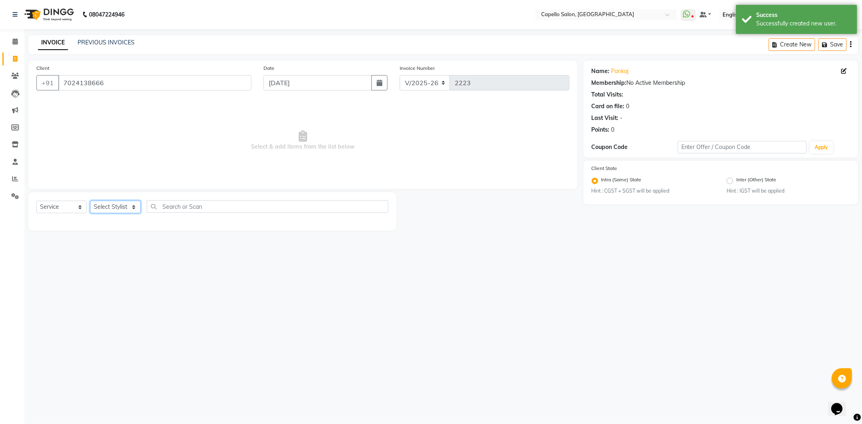
click at [120, 207] on select "Select Stylist ADMIN [PERSON_NAME] [PERSON_NAME] [PERSON_NAME] Bhilai (C.G) [PE…" at bounding box center [115, 207] width 51 height 13
select select "48401"
click at [90, 201] on select "Select Stylist ADMIN [PERSON_NAME] [PERSON_NAME] [PERSON_NAME] Bhilai (C.G) [PE…" at bounding box center [115, 207] width 51 height 13
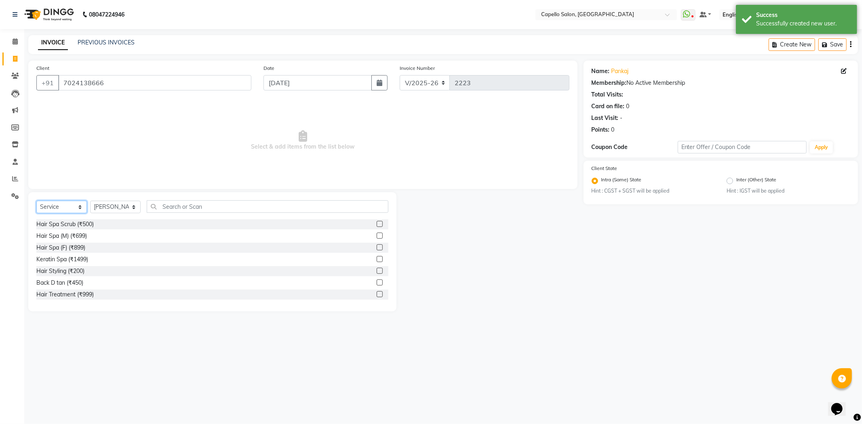
click at [65, 205] on select "Select Service Product Membership Package Voucher Prepaid Gift Card" at bounding box center [61, 207] width 51 height 13
select select "package"
click at [36, 201] on select "Select Service Product Membership Package Voucher Prepaid Gift Card" at bounding box center [61, 207] width 51 height 13
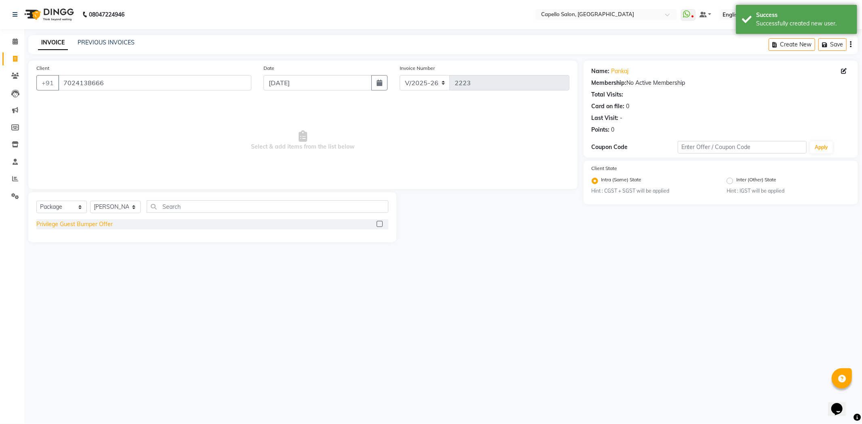
click at [78, 227] on div "Privilege Guest Bumper Offer" at bounding box center [74, 224] width 76 height 8
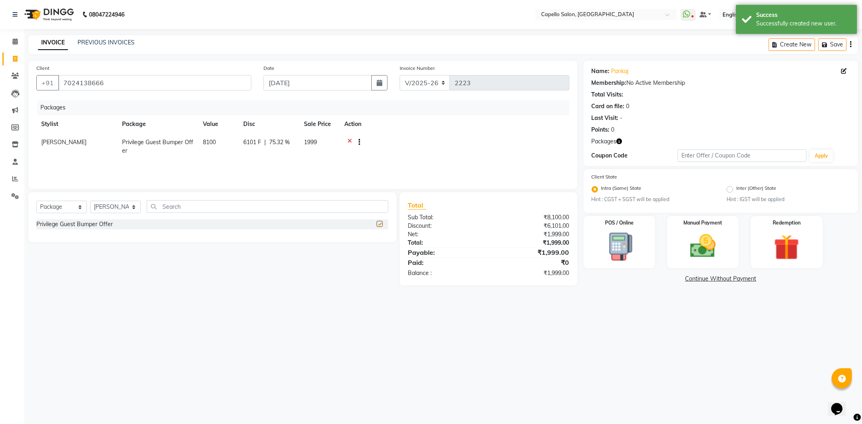
checkbox input "false"
click at [236, 146] on td "8100" at bounding box center [218, 146] width 40 height 27
select select "48401"
click at [227, 150] on tr "ADMIN [PERSON_NAME] [PERSON_NAME] [PERSON_NAME] Bhilai (C.G) [PERSON_NAME] [PER…" at bounding box center [302, 150] width 533 height 34
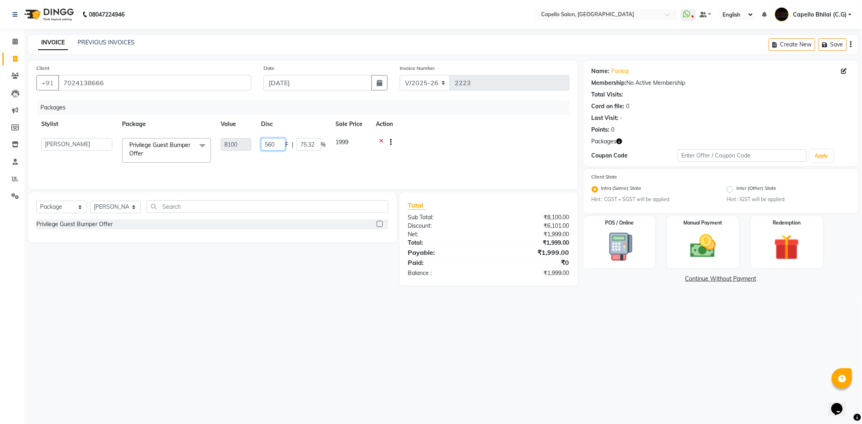
type input "5600"
click at [419, 342] on div "08047224946 Select Location × Capello Salon, Bhilai WhatsApp Status ✕ Status: D…" at bounding box center [431, 212] width 862 height 424
click at [709, 251] on img at bounding box center [702, 246] width 43 height 31
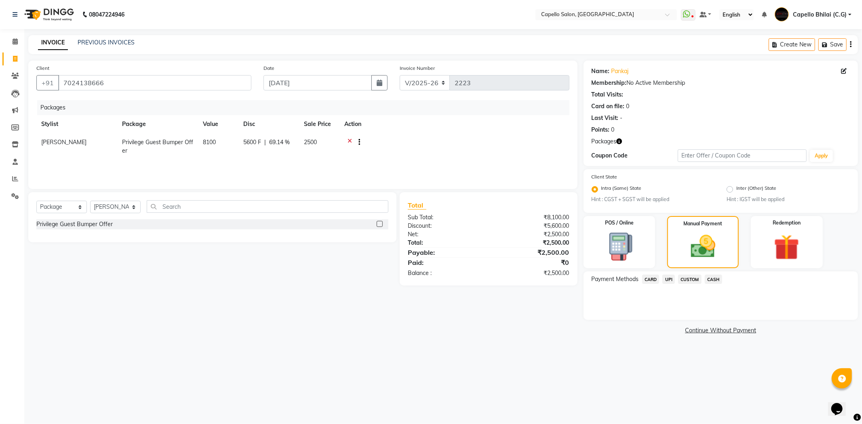
click at [266, 141] on span "|" at bounding box center [265, 142] width 2 height 8
select select "48401"
drag, startPoint x: 279, startPoint y: 146, endPoint x: 263, endPoint y: 149, distance: 16.3
click at [263, 149] on input "5600" at bounding box center [273, 144] width 24 height 13
type input "6100"
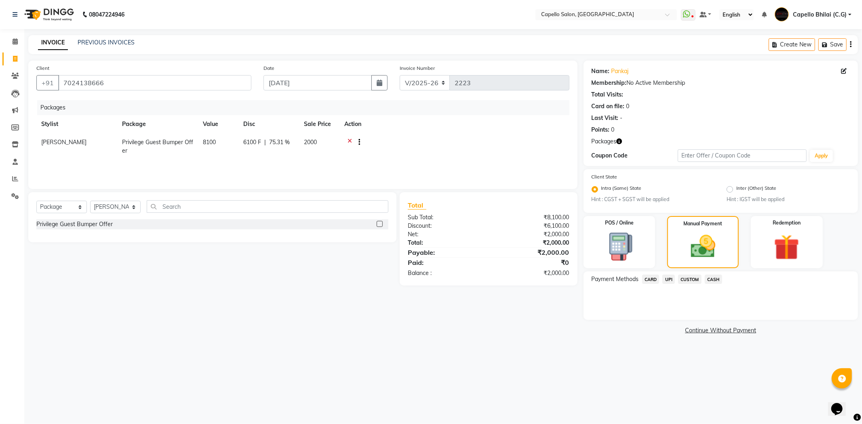
click at [463, 289] on div "Client [PHONE_NUMBER] Date [DATE] Invoice Number V/2025 V/[PHONE_NUMBER] Packag…" at bounding box center [302, 199] width 561 height 276
click at [665, 278] on span "UPI" at bounding box center [668, 279] width 13 height 9
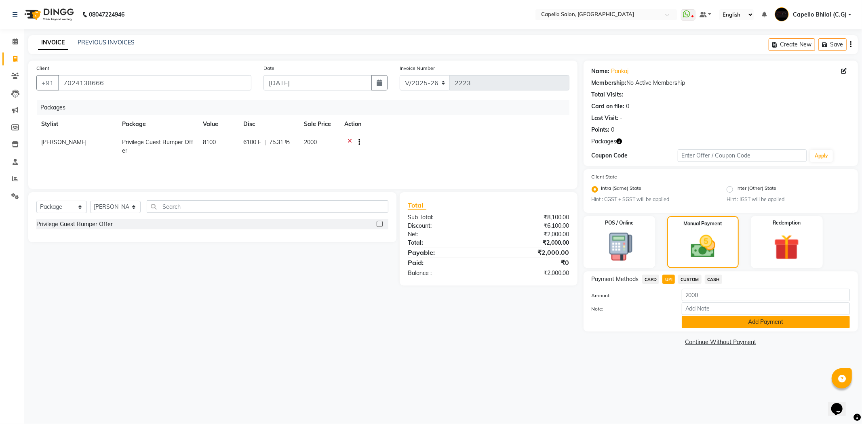
click at [711, 324] on button "Add Payment" at bounding box center [766, 322] width 168 height 13
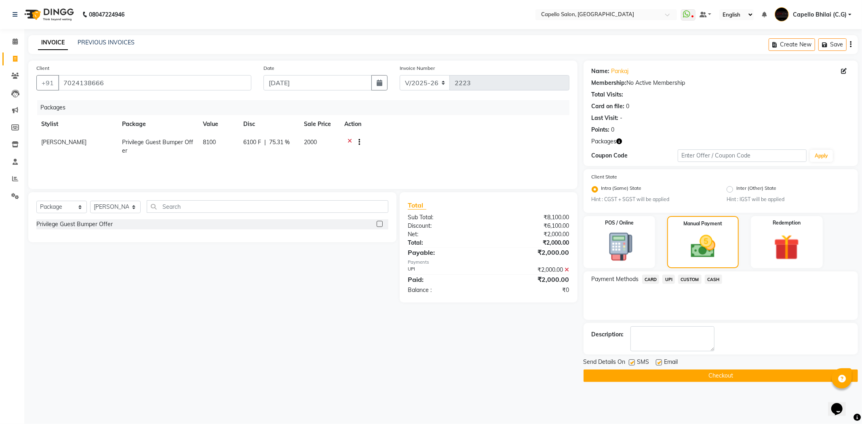
click at [657, 372] on button "Checkout" at bounding box center [721, 376] width 274 height 13
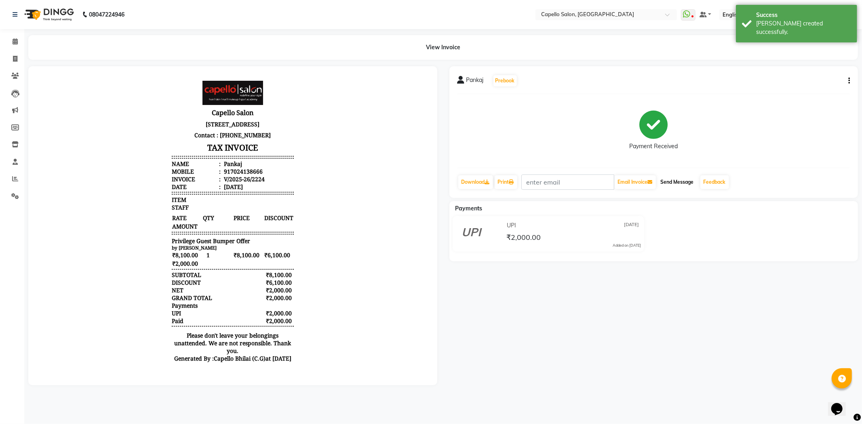
click at [675, 177] on button "Send Message" at bounding box center [678, 182] width 40 height 14
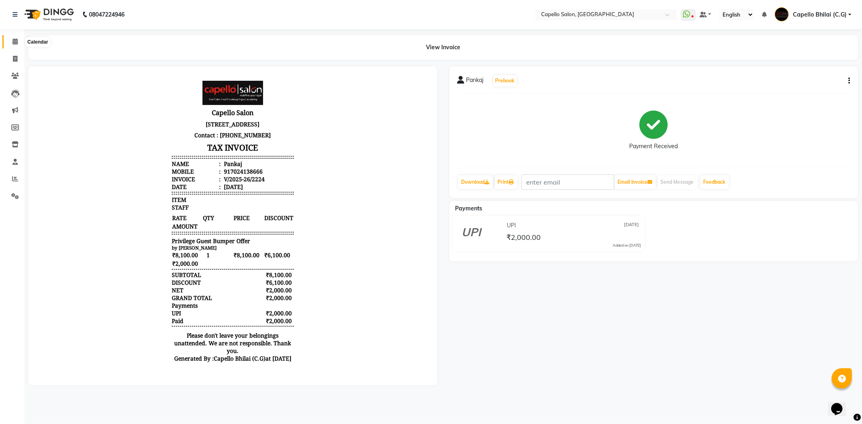
click at [13, 44] on icon at bounding box center [15, 41] width 5 height 6
